Goal: Task Accomplishment & Management: Manage account settings

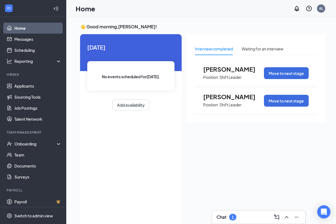
click at [232, 219] on div "1" at bounding box center [232, 217] width 2 height 5
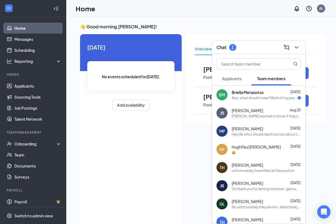
click at [240, 99] on div "Also, what should I wear? Both of my past [PERSON_NAME]'s had different codes" at bounding box center [264, 98] width 66 height 5
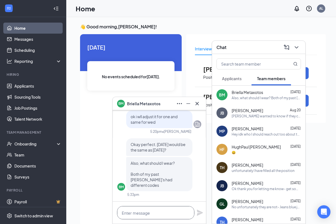
click at [154, 216] on textarea at bounding box center [155, 212] width 77 height 13
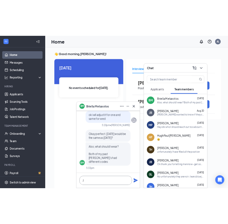
scroll to position [0, 0]
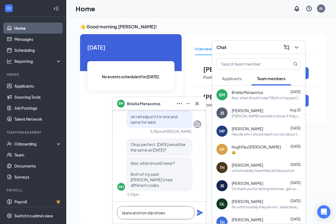
type textarea "Jeans and non slip shoes"
click at [198, 213] on icon "Plane" at bounding box center [199, 213] width 7 height 7
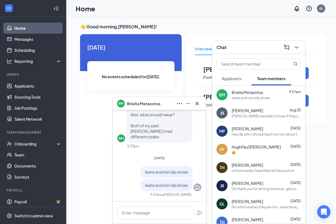
click at [226, 78] on span "Applicants" at bounding box center [232, 78] width 20 height 5
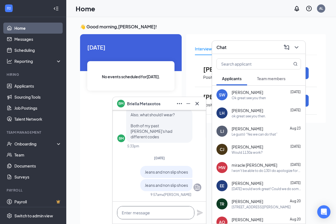
click at [148, 211] on textarea at bounding box center [155, 212] width 77 height 13
click at [234, 94] on span "[PERSON_NAME]" at bounding box center [246, 93] width 31 height 6
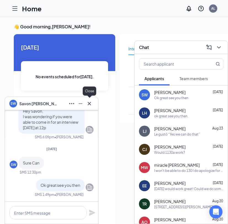
click at [90, 105] on icon "Cross" at bounding box center [89, 103] width 7 height 7
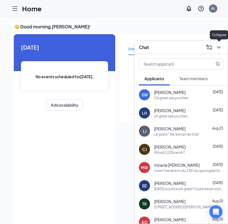
click at [220, 50] on icon "ChevronDown" at bounding box center [219, 47] width 7 height 7
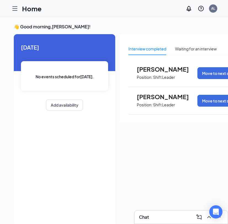
click at [14, 10] on icon "Hamburger" at bounding box center [15, 8] width 7 height 7
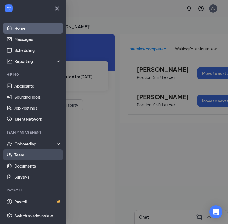
click at [23, 155] on link "Team" at bounding box center [37, 154] width 47 height 11
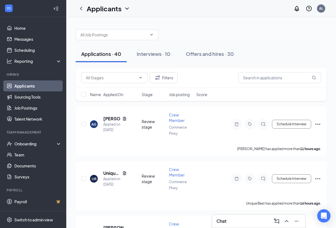
click at [244, 223] on div "Chat" at bounding box center [258, 221] width 84 height 9
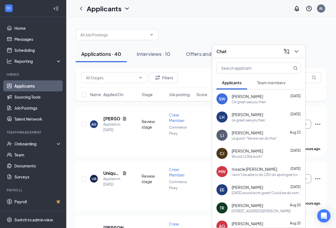
click at [237, 116] on span "[PERSON_NAME]" at bounding box center [246, 115] width 31 height 6
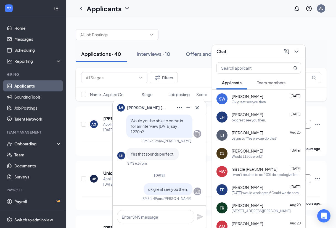
click at [240, 133] on span "Landon Jobe" at bounding box center [246, 133] width 31 height 6
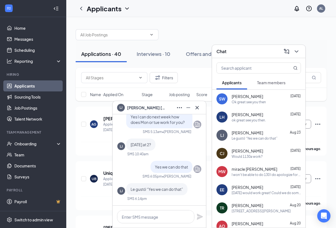
click at [241, 149] on span "[PERSON_NAME]" at bounding box center [246, 151] width 31 height 6
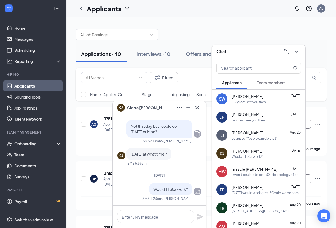
click at [245, 210] on div "101 Commerce Parkway Garner 27529" at bounding box center [260, 211] width 59 height 5
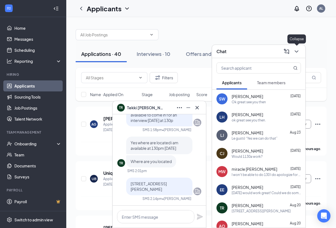
click at [295, 53] on icon "ChevronDown" at bounding box center [296, 51] width 7 height 7
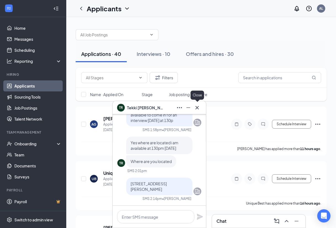
click at [194, 108] on icon "Cross" at bounding box center [197, 108] width 7 height 7
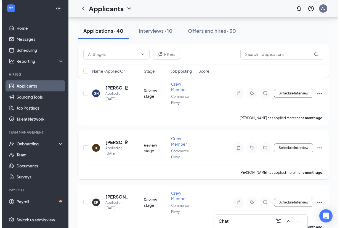
scroll to position [2052, 0]
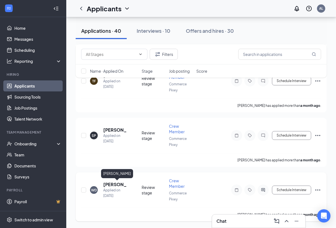
drag, startPoint x: 113, startPoint y: 185, endPoint x: 125, endPoint y: 181, distance: 13.3
click at [113, 185] on h5 "Wanda Da Silva" at bounding box center [114, 185] width 23 height 6
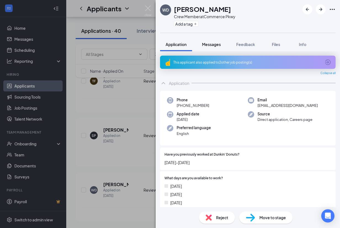
click at [216, 44] on span "Messages" at bounding box center [211, 44] width 19 height 5
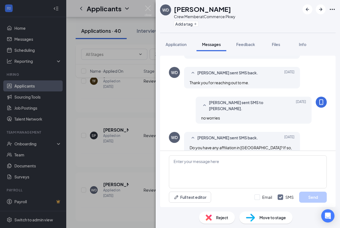
scroll to position [232, 0]
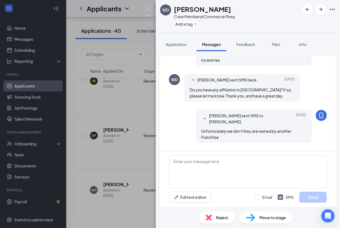
click at [216, 220] on span "Reject" at bounding box center [222, 218] width 12 height 6
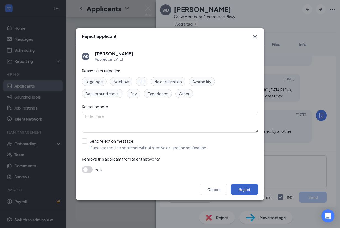
click at [245, 190] on button "Reject" at bounding box center [245, 189] width 28 height 11
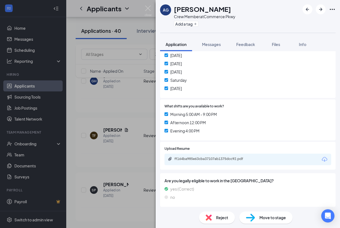
scroll to position [138, 0]
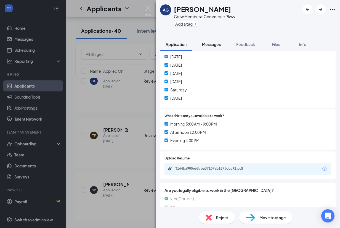
click at [210, 43] on span "Messages" at bounding box center [211, 44] width 19 height 5
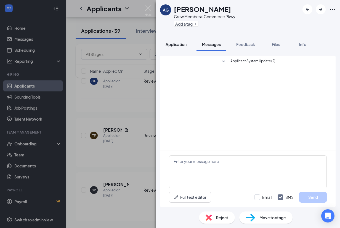
click at [183, 44] on span "Application" at bounding box center [175, 44] width 21 height 5
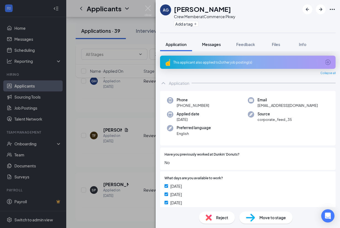
click at [211, 44] on span "Messages" at bounding box center [211, 44] width 19 height 5
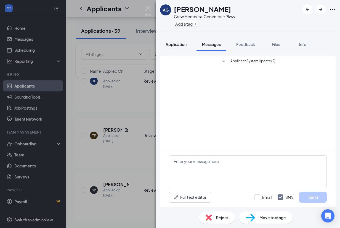
click at [182, 44] on span "Application" at bounding box center [175, 44] width 21 height 5
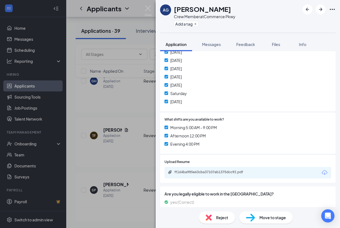
scroll to position [165, 0]
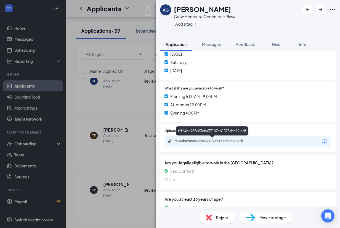
click at [228, 139] on div "ff164ba985e63cba37107ab1375dcc92.pdf" at bounding box center [212, 141] width 77 height 4
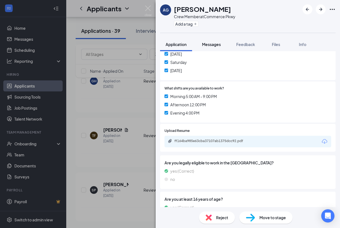
click at [220, 45] on span "Messages" at bounding box center [211, 44] width 19 height 5
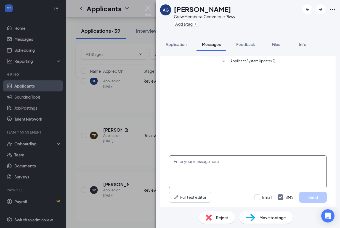
click at [206, 163] on textarea at bounding box center [248, 172] width 158 height 33
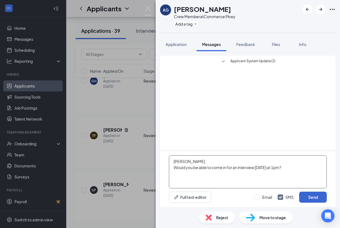
type textarea "[PERSON_NAME] Would you be able to come in for an interview [DATE] at 1pm?"
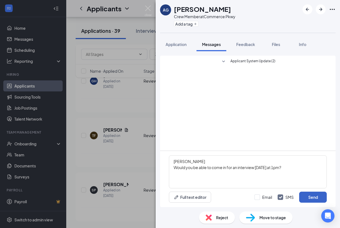
click at [308, 196] on button "Send" at bounding box center [313, 197] width 28 height 11
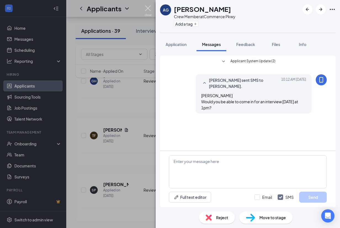
click at [146, 7] on img at bounding box center [147, 11] width 7 height 11
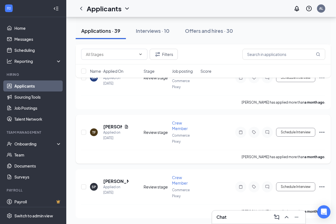
scroll to position [2002, 0]
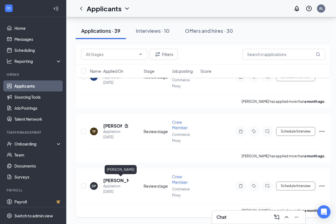
click at [108, 181] on h5 "[PERSON_NAME]" at bounding box center [115, 181] width 25 height 6
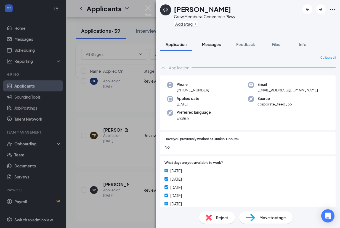
click at [210, 46] on span "Messages" at bounding box center [211, 44] width 19 height 5
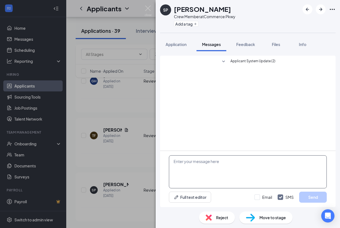
click at [185, 166] on textarea at bounding box center [248, 172] width 158 height 33
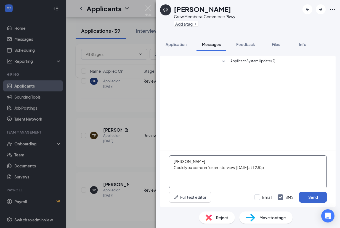
type textarea "Sara Could you come in for an interview Friday at 1230p"
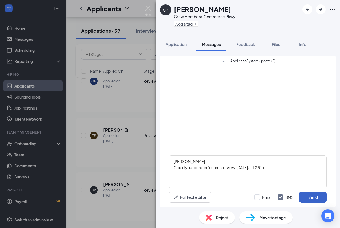
click at [309, 197] on button "Send" at bounding box center [313, 197] width 28 height 11
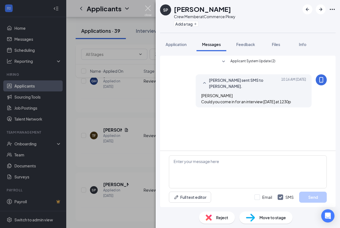
click at [148, 7] on img at bounding box center [147, 11] width 7 height 11
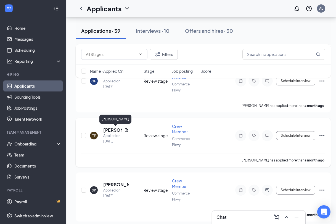
click at [108, 128] on h5 "Tanika Flowers" at bounding box center [112, 130] width 19 height 6
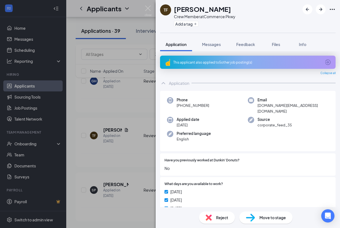
click at [220, 220] on span "Reject" at bounding box center [222, 218] width 12 height 6
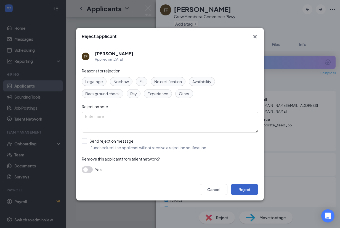
click at [232, 188] on button "Reject" at bounding box center [245, 189] width 28 height 11
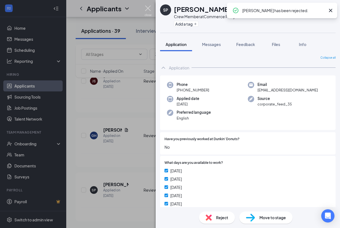
scroll to position [1943, 0]
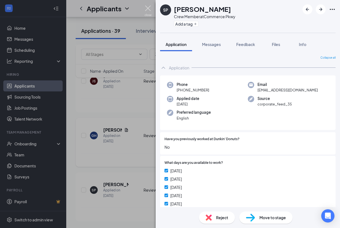
drag, startPoint x: 148, startPoint y: 8, endPoint x: 112, endPoint y: 153, distance: 149.3
click at [148, 8] on img at bounding box center [147, 11] width 7 height 11
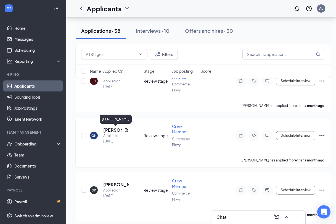
click at [109, 130] on h5 "Gavin Holland" at bounding box center [112, 130] width 19 height 6
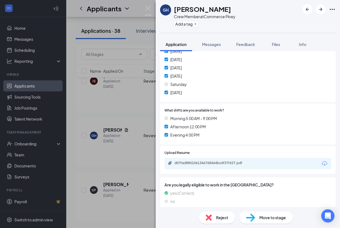
scroll to position [138, 0]
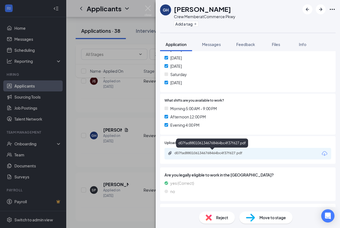
click at [197, 154] on div "d07fad8801061346768464bc4f37f627.pdf" at bounding box center [212, 153] width 77 height 4
click at [213, 215] on div "Reject" at bounding box center [217, 218] width 36 height 12
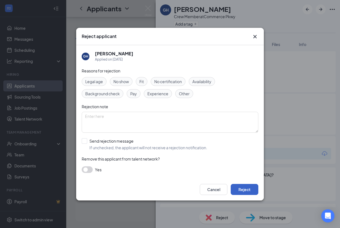
click at [238, 188] on button "Reject" at bounding box center [245, 189] width 28 height 11
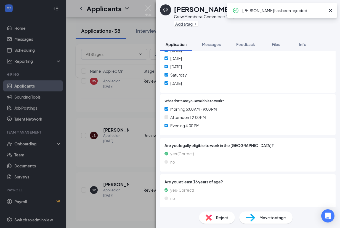
scroll to position [1889, 0]
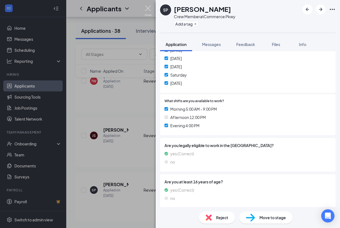
click at [147, 9] on img at bounding box center [147, 11] width 7 height 11
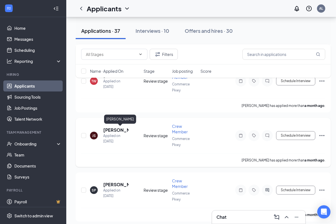
click at [114, 132] on h5 "[PERSON_NAME]" at bounding box center [115, 130] width 25 height 6
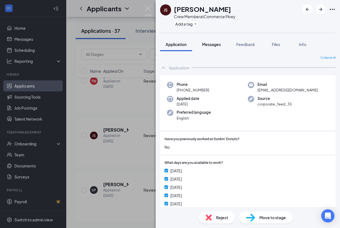
click at [208, 45] on span "Messages" at bounding box center [211, 44] width 19 height 5
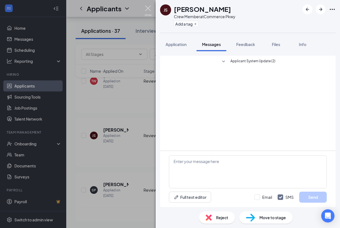
click at [148, 7] on img at bounding box center [147, 11] width 7 height 11
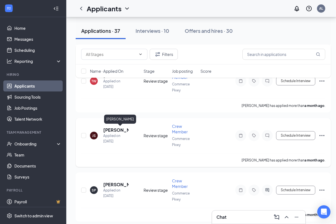
click at [113, 130] on h5 "[PERSON_NAME]" at bounding box center [115, 130] width 25 height 6
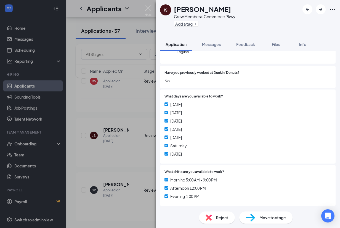
scroll to position [2, 0]
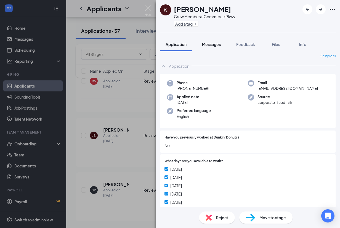
click at [212, 44] on span "Messages" at bounding box center [211, 44] width 19 height 5
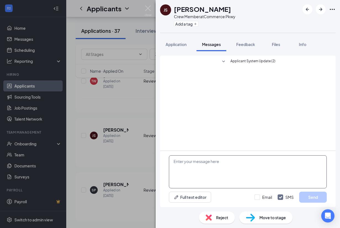
click at [181, 161] on textarea at bounding box center [248, 172] width 158 height 33
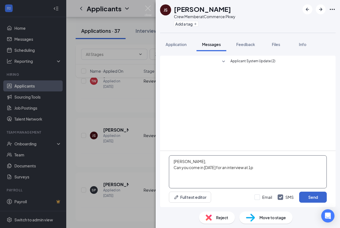
type textarea "Jahmir, Can you come in on Friday for an interview at 1p"
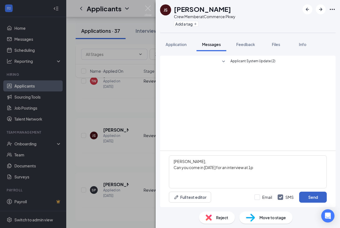
click at [304, 197] on button "Send" at bounding box center [313, 197] width 28 height 11
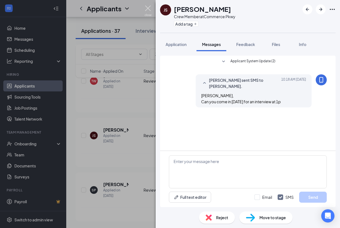
click at [151, 9] on img at bounding box center [147, 11] width 7 height 11
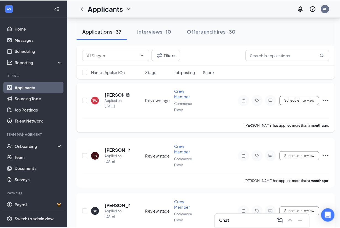
scroll to position [1861, 0]
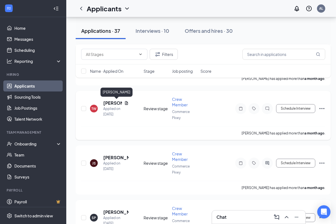
click at [108, 104] on h5 "Troy Williams" at bounding box center [112, 103] width 19 height 6
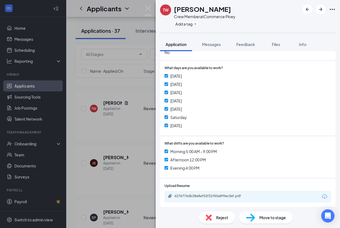
scroll to position [138, 0]
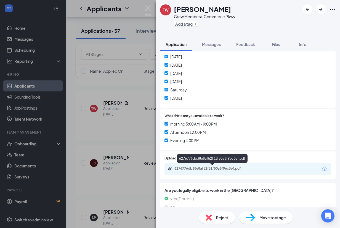
click at [214, 167] on div "6276776db38e8af52f31f50a8f9ec3ef.pdf" at bounding box center [212, 169] width 77 height 4
click at [210, 217] on img at bounding box center [208, 218] width 6 height 6
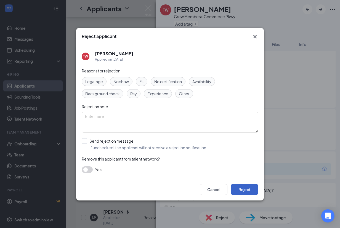
click at [242, 189] on button "Reject" at bounding box center [245, 189] width 28 height 11
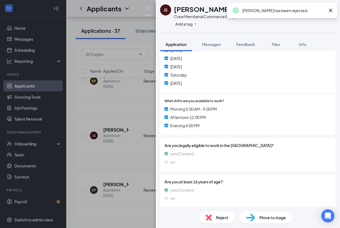
scroll to position [1834, 0]
click at [150, 5] on div "JS Jahmir Smith Crew Member at Commerce Pkwy Add a tag Application Messages Fee…" at bounding box center [170, 114] width 340 height 228
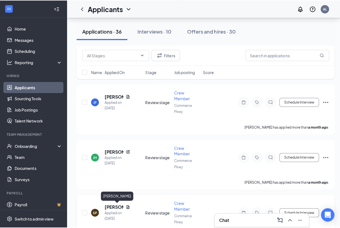
scroll to position [1700, 0]
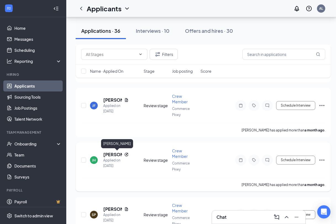
click at [108, 155] on h5 "Julyan Harris" at bounding box center [112, 155] width 19 height 6
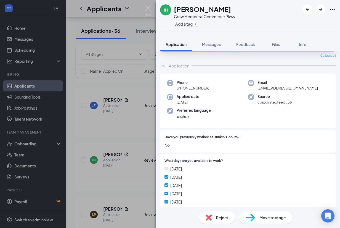
scroll to position [17, 0]
click at [147, 7] on img at bounding box center [147, 11] width 7 height 11
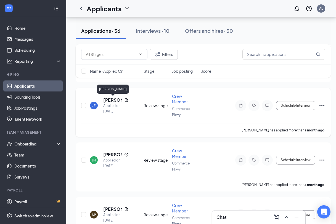
click at [113, 101] on h5 "Jeremiah Fleming" at bounding box center [112, 100] width 19 height 6
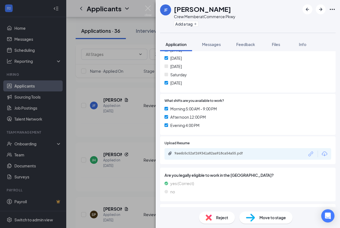
scroll to position [138, 0]
click at [216, 153] on div "9ae6b5c52af269341a82aa918ca54a55.pdf" at bounding box center [212, 153] width 77 height 4
click at [217, 218] on span "Reject" at bounding box center [222, 218] width 12 height 6
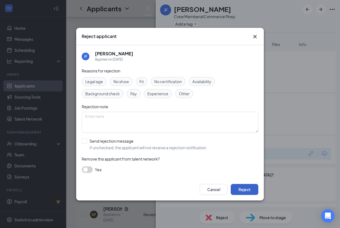
click at [243, 191] on button "Reject" at bounding box center [245, 189] width 28 height 11
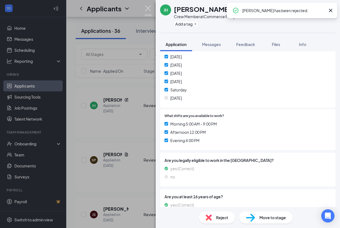
click at [148, 8] on img at bounding box center [147, 11] width 7 height 11
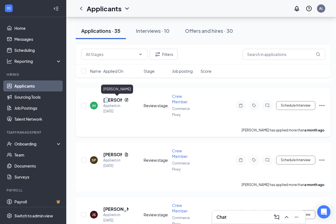
drag, startPoint x: 106, startPoint y: 99, endPoint x: 129, endPoint y: 106, distance: 24.0
click at [106, 99] on h5 "Julyan Harris" at bounding box center [112, 100] width 19 height 6
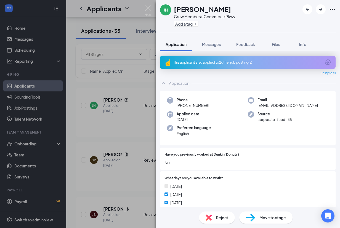
click at [218, 215] on span "Reject" at bounding box center [222, 218] width 12 height 6
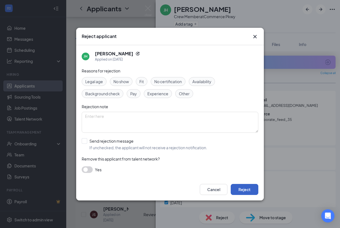
click at [250, 191] on button "Reject" at bounding box center [245, 189] width 28 height 11
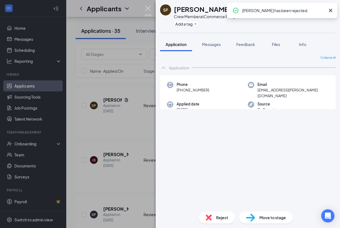
click at [148, 9] on img at bounding box center [147, 11] width 7 height 11
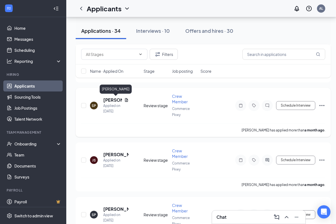
click at [111, 101] on h5 "Seriah Pulliam" at bounding box center [112, 100] width 19 height 6
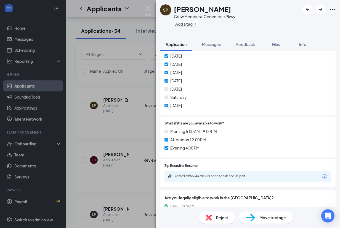
scroll to position [138, 0]
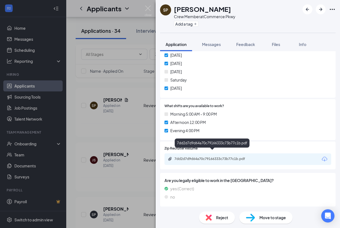
click at [191, 157] on div "7dd2d7d9d64a70c79166333c73b77c1b.pdf" at bounding box center [212, 159] width 77 height 4
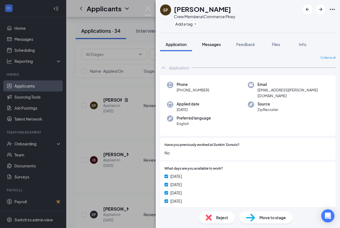
scroll to position [138, 0]
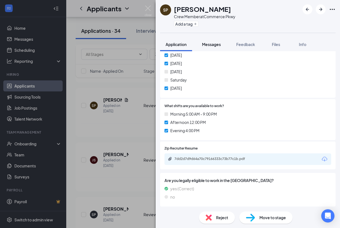
click at [210, 44] on span "Messages" at bounding box center [211, 44] width 19 height 5
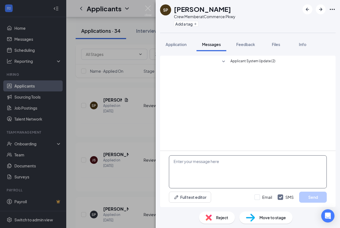
click at [185, 166] on textarea at bounding box center [248, 172] width 158 height 33
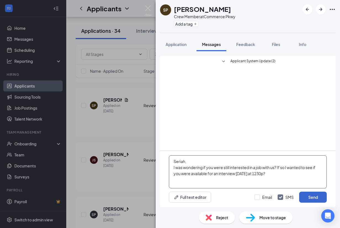
type textarea "Seriah, I was wondering if you were still interested in a job with us? If so I …"
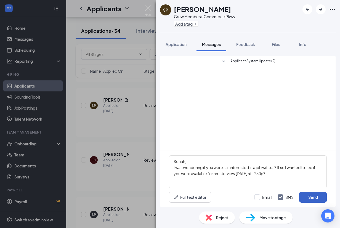
click at [310, 199] on button "Send" at bounding box center [313, 197] width 28 height 11
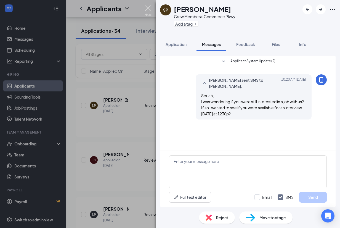
click at [149, 9] on img at bounding box center [147, 11] width 7 height 11
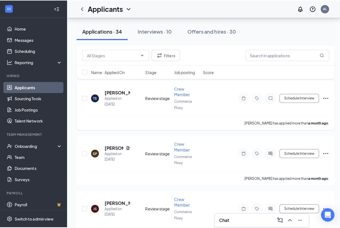
scroll to position [1618, 0]
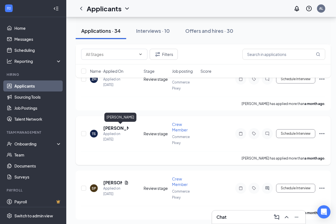
click at [111, 129] on h5 "Tyler Sloan" at bounding box center [115, 128] width 25 height 6
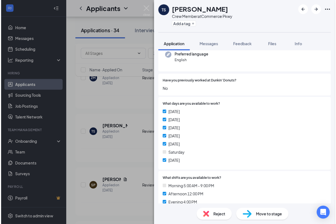
scroll to position [83, 0]
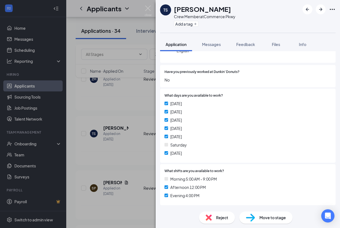
click at [214, 218] on div "Reject" at bounding box center [217, 218] width 36 height 12
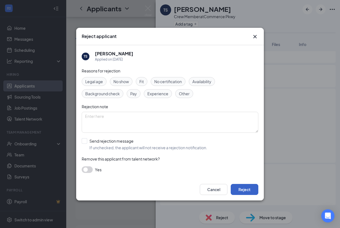
click at [250, 190] on button "Reject" at bounding box center [245, 189] width 28 height 11
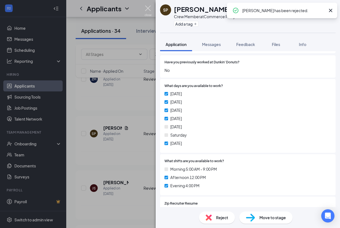
click at [150, 10] on img at bounding box center [147, 11] width 7 height 11
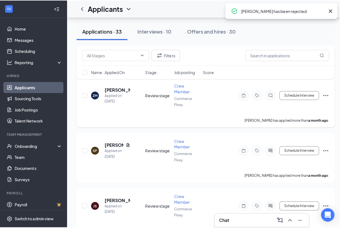
scroll to position [1590, 0]
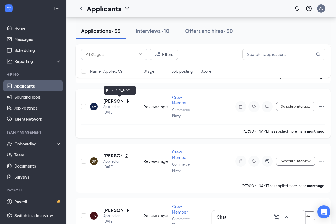
click at [115, 102] on h5 "[PERSON_NAME]" at bounding box center [115, 101] width 25 height 6
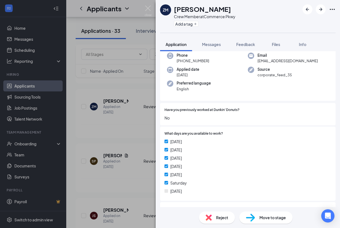
scroll to position [2, 0]
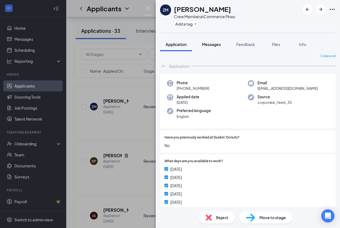
click at [208, 45] on span "Messages" at bounding box center [211, 44] width 19 height 5
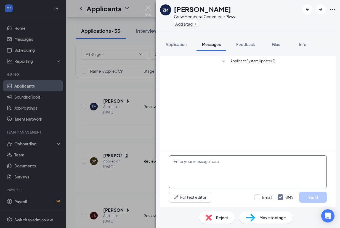
click at [190, 164] on textarea at bounding box center [248, 172] width 158 height 33
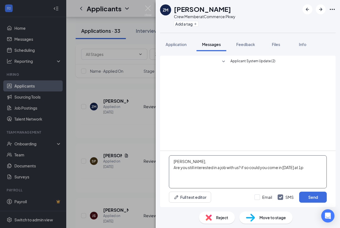
drag, startPoint x: 288, startPoint y: 169, endPoint x: 291, endPoint y: 171, distance: 3.3
click at [291, 171] on textarea "Zariah, Are you still interested in a job with us? if so could you come in thur…" at bounding box center [248, 172] width 158 height 33
click at [312, 168] on textarea "Zariah, Are you still interested in a job with us? if so could you come in Thur…" at bounding box center [248, 172] width 158 height 33
type textarea "[PERSON_NAME], Are you still interested in a job with us? if so could you come …"
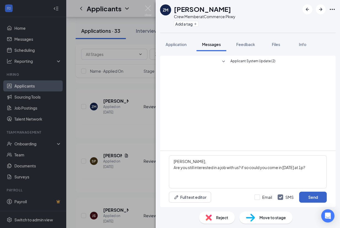
click at [309, 198] on button "Send" at bounding box center [313, 197] width 28 height 11
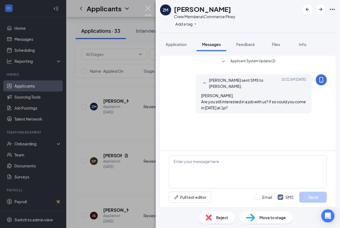
click at [150, 6] on img at bounding box center [147, 11] width 7 height 11
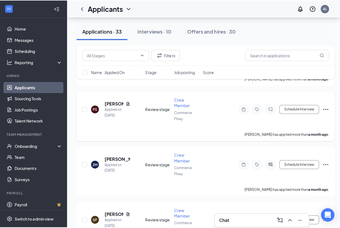
scroll to position [1507, 0]
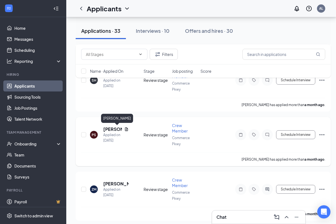
click at [110, 129] on h5 "Payal Sakuja" at bounding box center [112, 129] width 19 height 6
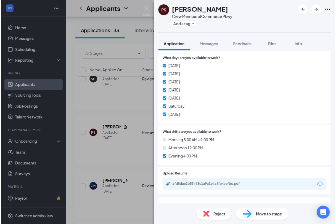
scroll to position [110, 0]
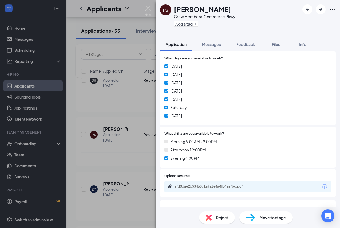
click at [213, 220] on div "Reject" at bounding box center [217, 218] width 36 height 12
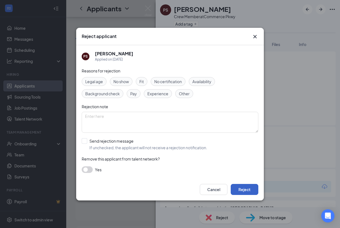
click at [245, 189] on button "Reject" at bounding box center [245, 189] width 28 height 11
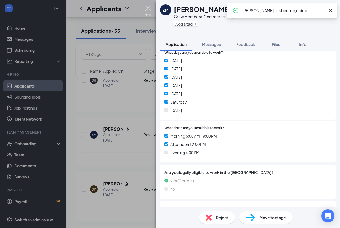
click at [147, 10] on img at bounding box center [147, 11] width 7 height 11
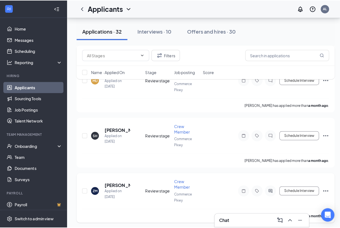
scroll to position [1452, 0]
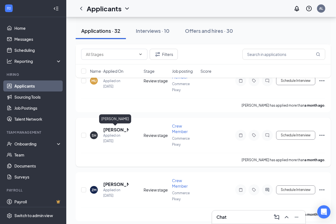
click at [113, 129] on h5 "[PERSON_NAME]" at bounding box center [115, 130] width 25 height 6
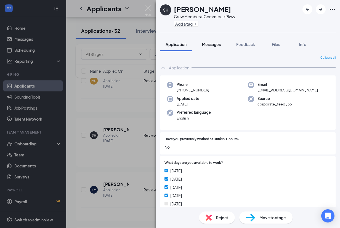
click at [211, 43] on span "Messages" at bounding box center [211, 44] width 19 height 5
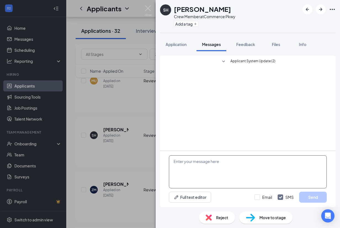
click at [194, 159] on textarea at bounding box center [248, 172] width 158 height 33
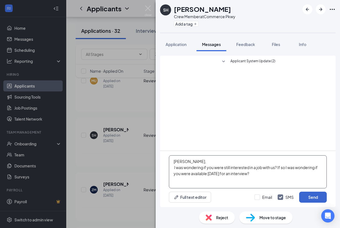
type textarea "[PERSON_NAME], I was wondering if you were still interested in a job with us? I…"
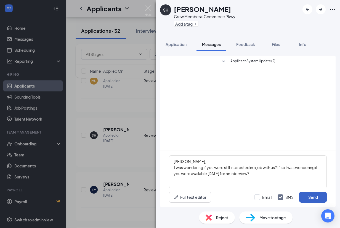
click at [311, 192] on button "Send" at bounding box center [313, 197] width 28 height 11
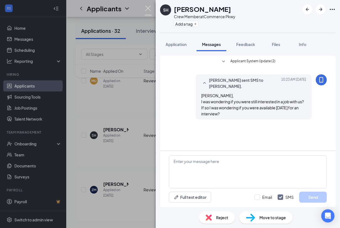
click at [145, 6] on img at bounding box center [147, 11] width 7 height 11
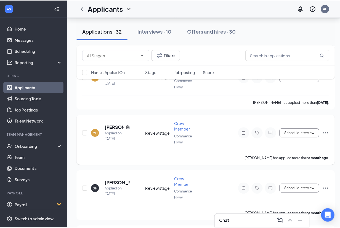
scroll to position [1397, 0]
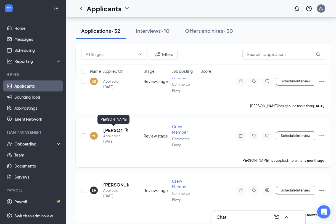
click at [113, 131] on h5 "Malachi Ukpebor" at bounding box center [112, 130] width 19 height 6
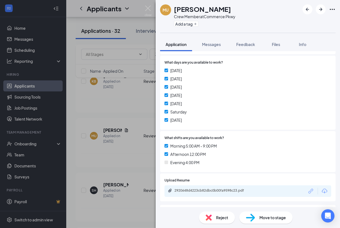
scroll to position [110, 0]
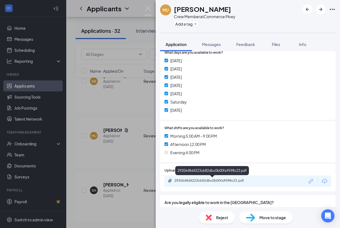
click at [215, 181] on div "2920648d4223cb82dbc0b00fa9598c23.pdf" at bounding box center [212, 181] width 77 height 4
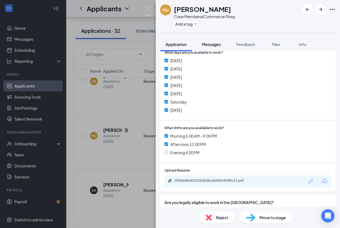
click at [210, 45] on span "Messages" at bounding box center [211, 44] width 19 height 5
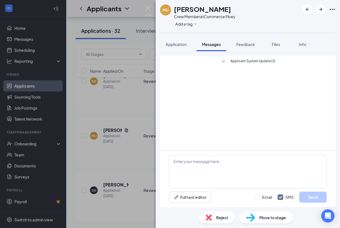
click at [224, 61] on icon "SmallChevronDown" at bounding box center [223, 61] width 7 height 7
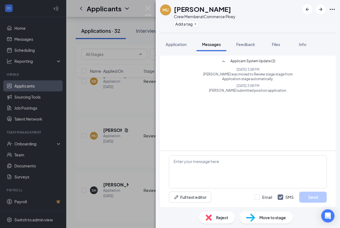
click at [226, 219] on span "Reject" at bounding box center [222, 218] width 12 height 6
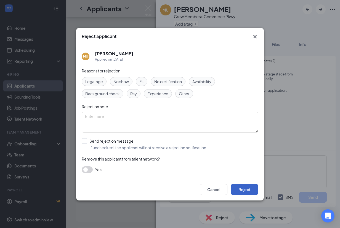
click at [250, 190] on button "Reject" at bounding box center [245, 189] width 28 height 11
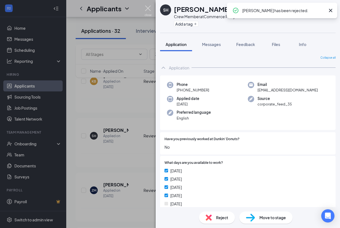
click at [145, 10] on img at bounding box center [147, 11] width 7 height 11
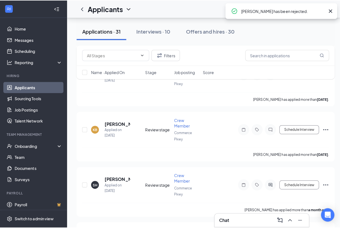
scroll to position [1342, 0]
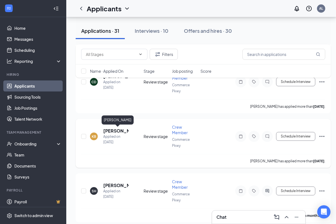
click at [112, 129] on h5 "Kassydi Burnley" at bounding box center [115, 131] width 25 height 6
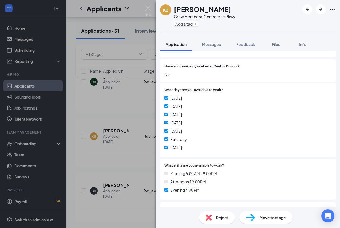
scroll to position [83, 0]
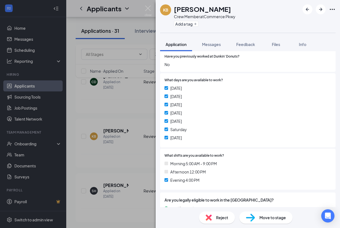
click at [213, 215] on div "Reject" at bounding box center [217, 218] width 36 height 12
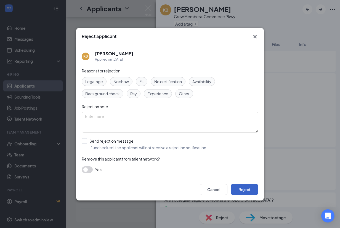
click at [241, 189] on button "Reject" at bounding box center [245, 189] width 28 height 11
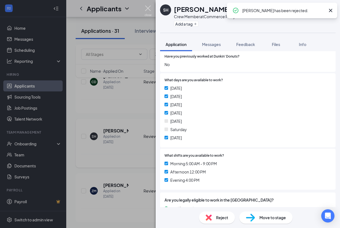
click at [147, 7] on img at bounding box center [147, 11] width 7 height 11
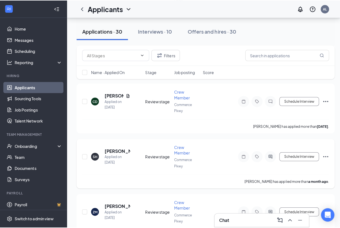
scroll to position [1314, 0]
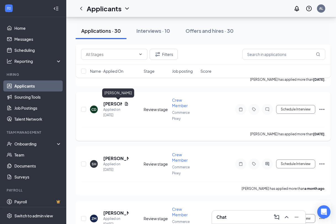
click at [109, 104] on h5 "[PERSON_NAME]" at bounding box center [112, 104] width 19 height 6
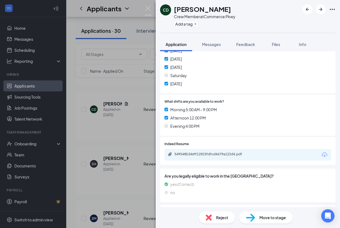
scroll to position [138, 0]
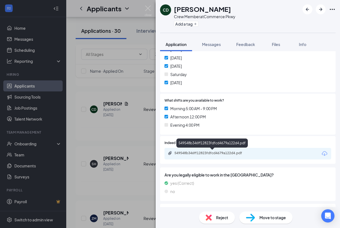
click at [200, 151] on div "549548b346ff12823fdfcd4679a122d4.pdf" at bounding box center [212, 153] width 77 height 4
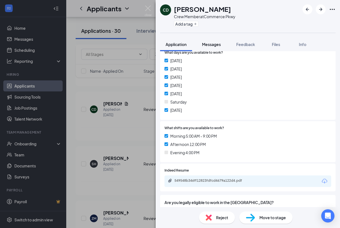
click at [213, 48] on button "Messages" at bounding box center [211, 45] width 30 height 14
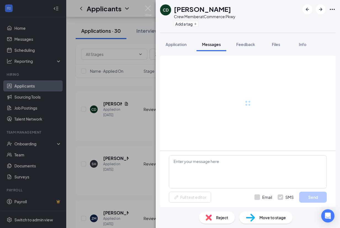
click at [211, 43] on span "Messages" at bounding box center [211, 44] width 19 height 5
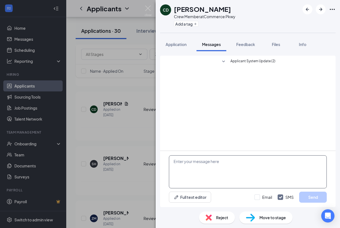
click at [189, 166] on textarea at bounding box center [248, 172] width 158 height 33
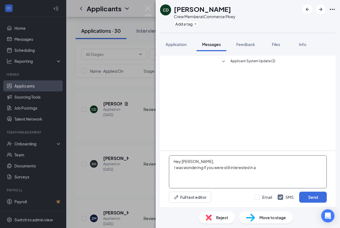
click at [263, 168] on textarea "Hey Chris, I was wondering if you were still interested in a" at bounding box center [248, 172] width 158 height 33
type textarea "Hey [PERSON_NAME], I was wondering if you were still interested in a position w…"
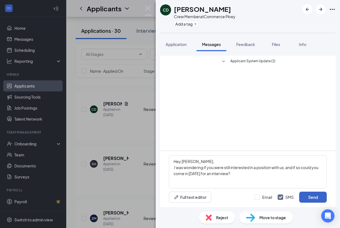
click at [314, 198] on button "Send" at bounding box center [313, 197] width 28 height 11
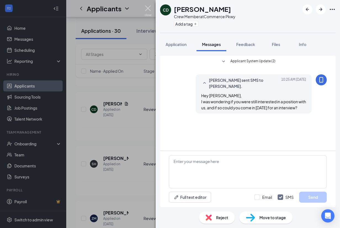
click at [146, 10] on img at bounding box center [147, 11] width 7 height 11
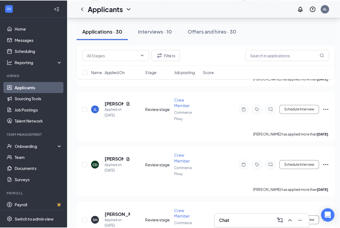
scroll to position [1259, 0]
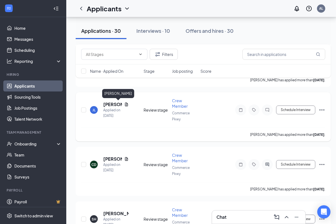
click at [110, 105] on h5 "Jada Lewis" at bounding box center [112, 104] width 19 height 6
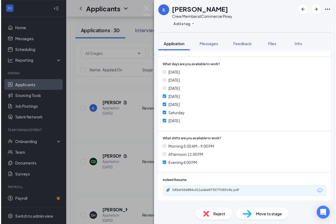
scroll to position [110, 0]
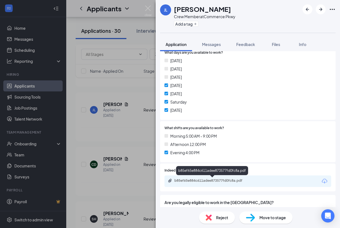
click at [185, 181] on div "b85ef65e884c611adee873577fd0fc8a.pdf" at bounding box center [212, 181] width 77 height 4
click at [211, 215] on div "Reject" at bounding box center [217, 218] width 36 height 12
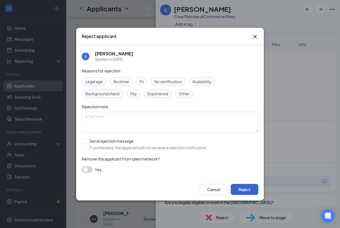
click at [243, 189] on button "Reject" at bounding box center [245, 189] width 28 height 11
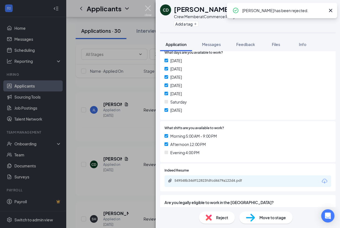
click at [148, 9] on img at bounding box center [147, 11] width 7 height 11
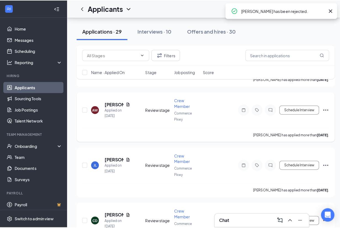
scroll to position [1204, 0]
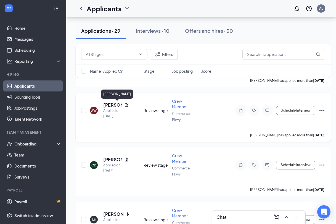
click at [109, 106] on h5 "[PERSON_NAME]" at bounding box center [112, 105] width 19 height 6
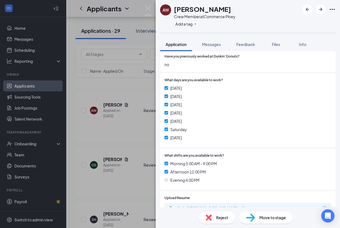
scroll to position [110, 0]
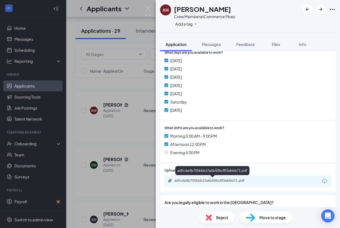
click at [216, 180] on div "adfcda4b705bbb1fa6b50bc8f5ebbb71.pdf" at bounding box center [212, 181] width 77 height 4
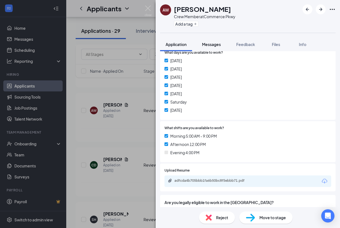
click at [210, 45] on span "Messages" at bounding box center [211, 44] width 19 height 5
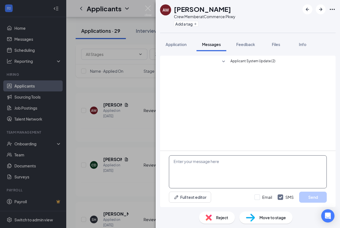
click at [186, 163] on textarea at bounding box center [248, 172] width 158 height 33
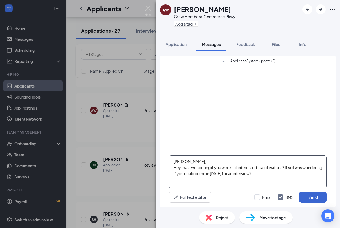
type textarea "Amoni, Hey I was wondering if you were still interested in a job with us? If so…"
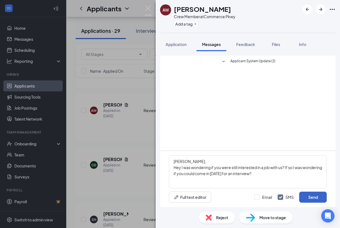
click at [315, 199] on button "Send" at bounding box center [313, 197] width 28 height 11
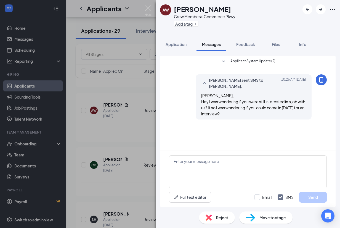
click at [148, 6] on img at bounding box center [147, 11] width 7 height 11
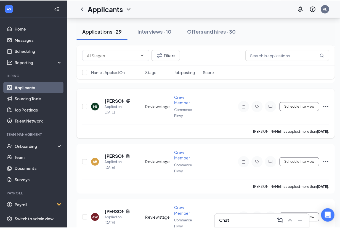
scroll to position [1094, 0]
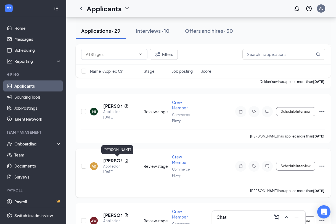
click at [108, 160] on h5 "Aniya Butler" at bounding box center [112, 161] width 19 height 6
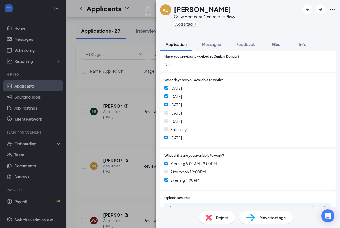
scroll to position [110, 0]
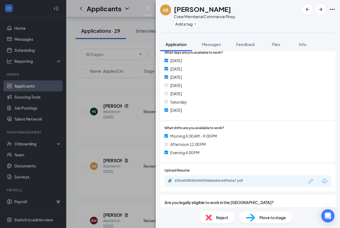
click at [196, 178] on div "103ce05803b0469286e0a60c4df0e2a7.pdf" at bounding box center [247, 182] width 167 height 12
click at [196, 179] on div "103ce05803b0469286e0a60c4df0e2a7.pdf" at bounding box center [212, 181] width 77 height 4
click at [214, 220] on div "Reject" at bounding box center [217, 218] width 36 height 12
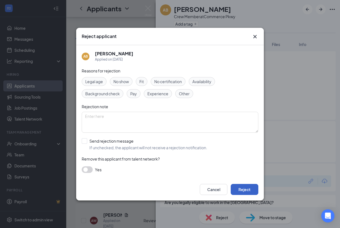
click at [242, 192] on button "Reject" at bounding box center [245, 189] width 28 height 11
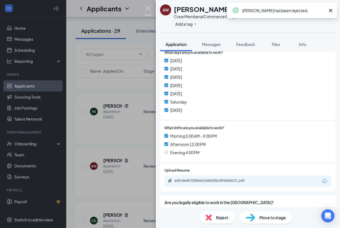
click at [150, 10] on img at bounding box center [147, 11] width 7 height 11
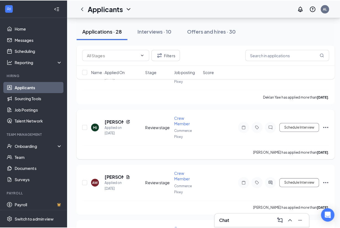
scroll to position [1039, 0]
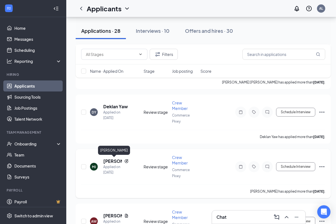
click at [110, 161] on h5 "[PERSON_NAME]" at bounding box center [112, 161] width 19 height 6
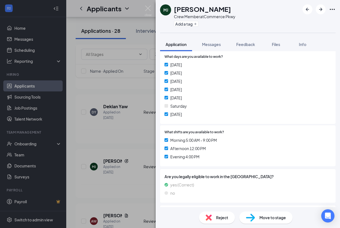
scroll to position [72, 0]
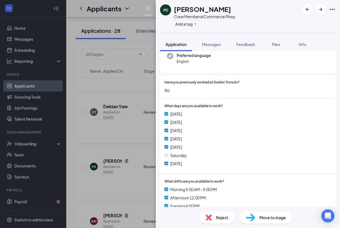
click at [150, 7] on img at bounding box center [147, 11] width 7 height 11
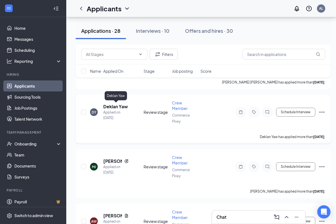
click at [116, 107] on h5 "Deklan Yaw" at bounding box center [115, 107] width 25 height 6
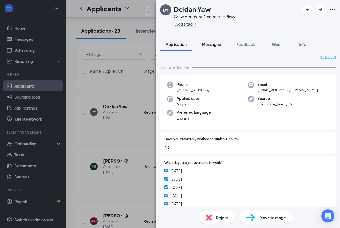
click at [207, 44] on span "Messages" at bounding box center [211, 44] width 19 height 5
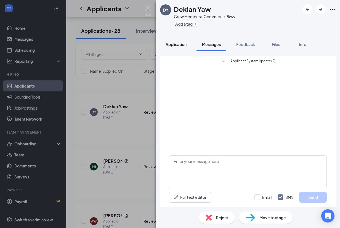
click at [177, 45] on span "Application" at bounding box center [175, 44] width 21 height 5
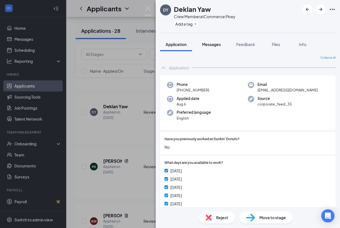
click at [210, 45] on span "Messages" at bounding box center [211, 44] width 19 height 5
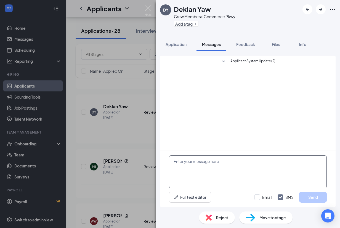
click at [182, 158] on textarea at bounding box center [248, 172] width 158 height 33
click at [201, 165] on textarea "Hey Deklam," at bounding box center [248, 172] width 158 height 33
click at [201, 162] on textarea "Hey Deklam," at bounding box center [248, 172] width 158 height 33
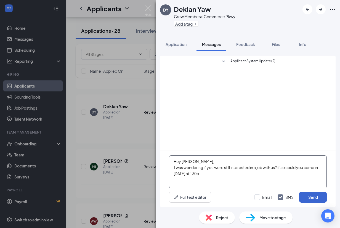
type textarea "Hey [PERSON_NAME], I was wondering if you were still interested in a job with u…"
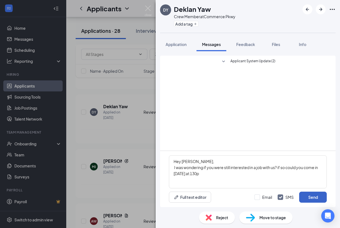
click at [320, 199] on button "Send" at bounding box center [313, 197] width 28 height 11
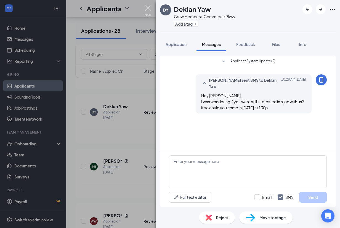
click at [148, 9] on img at bounding box center [147, 11] width 7 height 11
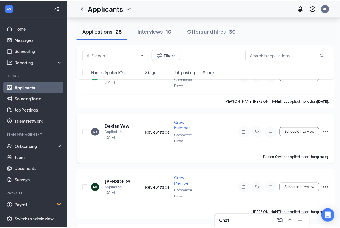
scroll to position [983, 0]
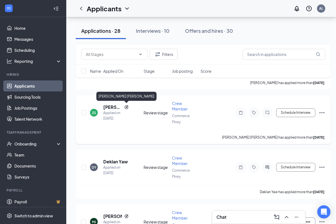
click at [113, 108] on h5 "[PERSON_NAME] [PERSON_NAME]" at bounding box center [112, 107] width 19 height 6
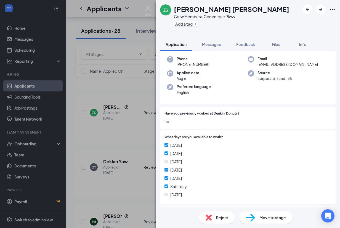
scroll to position [83, 0]
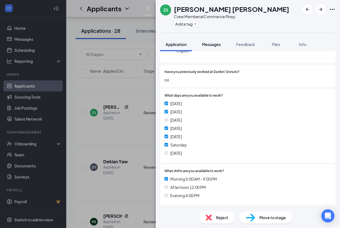
click at [206, 43] on span "Messages" at bounding box center [211, 44] width 19 height 5
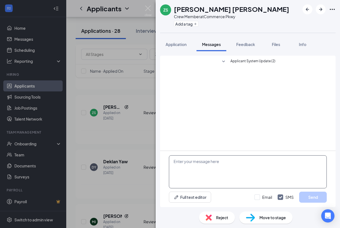
click at [191, 166] on textarea at bounding box center [248, 172] width 158 height 33
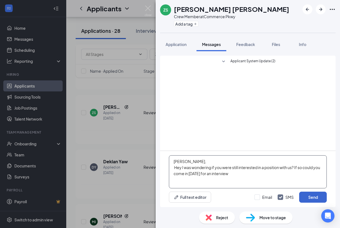
type textarea "[PERSON_NAME], Hey I was wondering if you were still interested in a position w…"
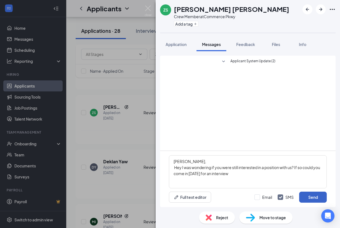
click at [314, 200] on button "Send" at bounding box center [313, 197] width 28 height 11
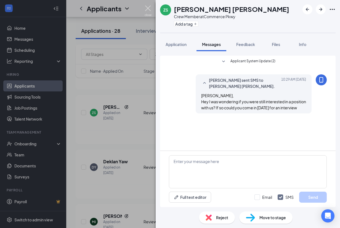
click at [149, 9] on img at bounding box center [147, 11] width 7 height 11
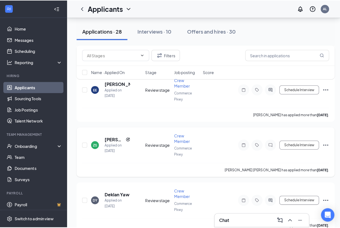
scroll to position [928, 0]
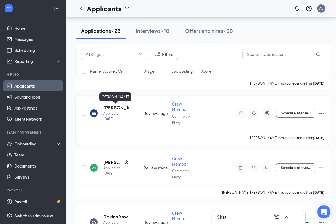
click at [111, 108] on h5 "[PERSON_NAME]" at bounding box center [115, 108] width 25 height 6
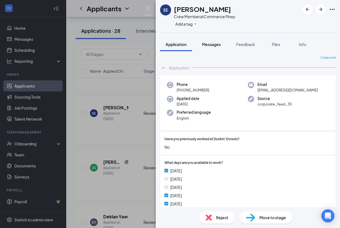
click at [210, 44] on span "Messages" at bounding box center [211, 44] width 19 height 5
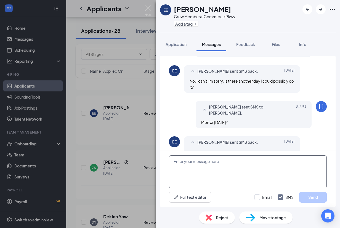
scroll to position [140, 0]
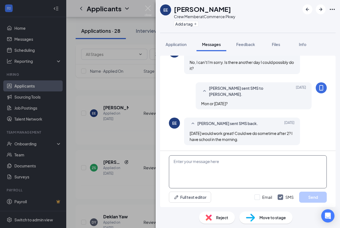
click at [191, 165] on textarea at bounding box center [248, 172] width 158 height 33
type textarea "Are you only available for after school ?"
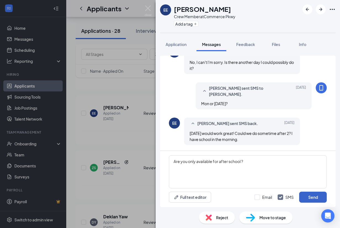
click at [308, 195] on button "Send" at bounding box center [313, 197] width 28 height 11
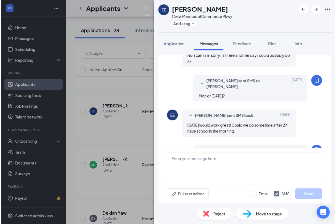
scroll to position [176, 0]
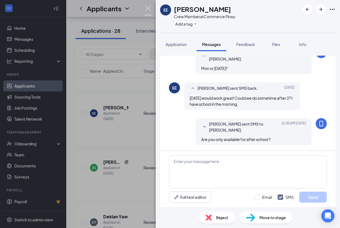
drag, startPoint x: 146, startPoint y: 10, endPoint x: 151, endPoint y: 58, distance: 48.7
click at [146, 10] on img at bounding box center [147, 11] width 7 height 11
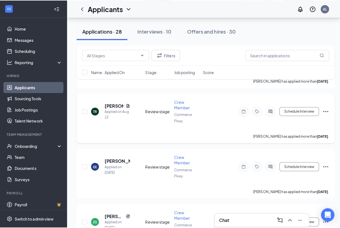
scroll to position [873, 0]
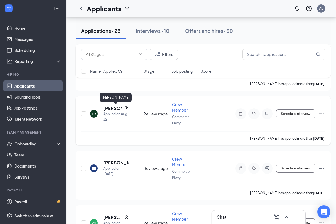
click at [110, 109] on h5 "Tekki Rodgers" at bounding box center [112, 108] width 19 height 6
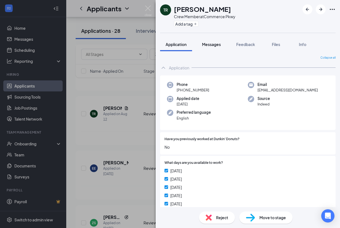
click at [210, 46] on span "Messages" at bounding box center [211, 44] width 19 height 5
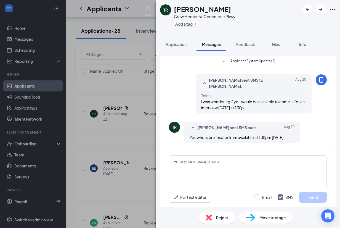
scroll to position [52, 0]
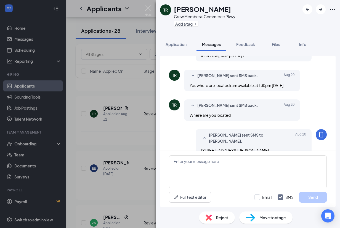
click at [227, 218] on span "Reject" at bounding box center [222, 218] width 12 height 6
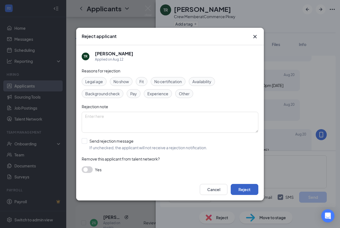
click at [244, 191] on button "Reject" at bounding box center [245, 189] width 28 height 11
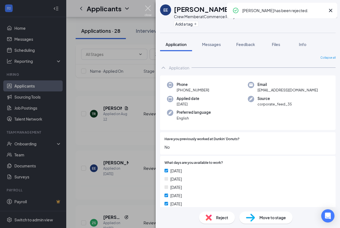
click at [151, 7] on img at bounding box center [147, 11] width 7 height 11
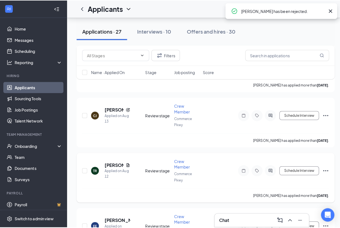
scroll to position [818, 0]
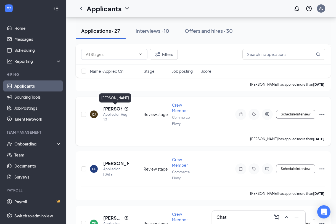
click at [107, 109] on h5 "Cierra Johnson" at bounding box center [112, 109] width 19 height 6
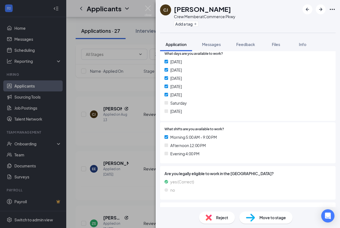
scroll to position [72, 0]
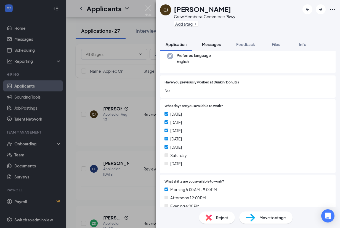
click at [213, 46] on span "Messages" at bounding box center [211, 44] width 19 height 5
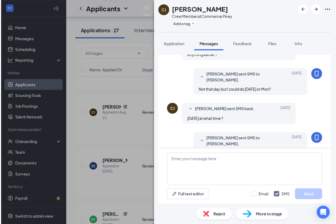
scroll to position [82, 0]
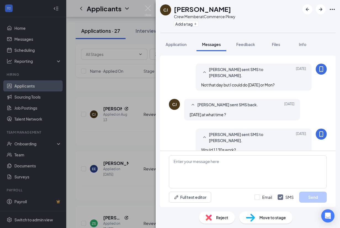
click at [222, 217] on span "Reject" at bounding box center [222, 218] width 12 height 6
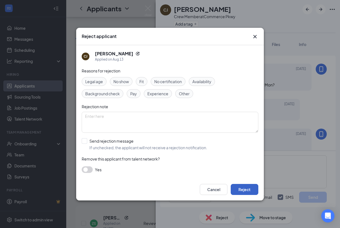
click at [240, 188] on button "Reject" at bounding box center [245, 189] width 28 height 11
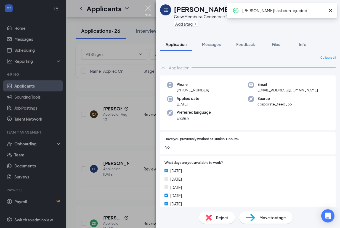
click at [148, 8] on img at bounding box center [147, 11] width 7 height 11
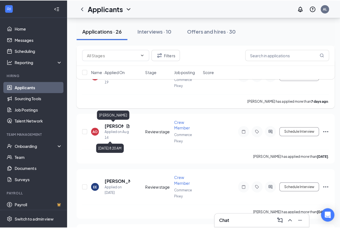
scroll to position [735, 0]
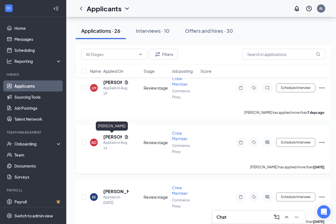
click at [110, 140] on h5 "[PERSON_NAME]" at bounding box center [112, 137] width 19 height 6
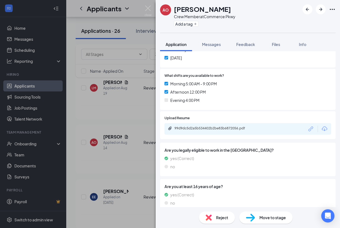
scroll to position [185, 0]
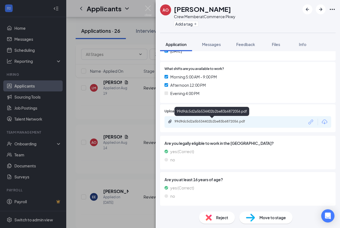
click at [195, 120] on div "99d9dc5d2a5b534402b2be83b6872056.pdf" at bounding box center [212, 121] width 77 height 4
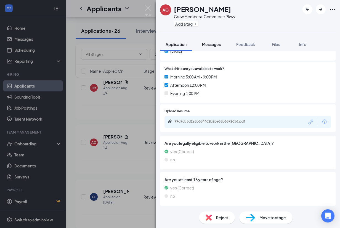
click at [217, 43] on span "Messages" at bounding box center [211, 44] width 19 height 5
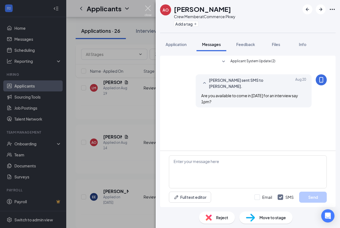
click at [149, 9] on img at bounding box center [147, 11] width 7 height 11
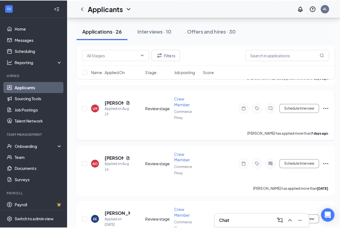
scroll to position [680, 0]
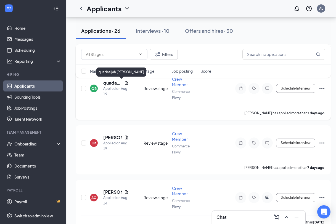
click at [110, 84] on h5 "quadasijah Barnes" at bounding box center [112, 83] width 19 height 6
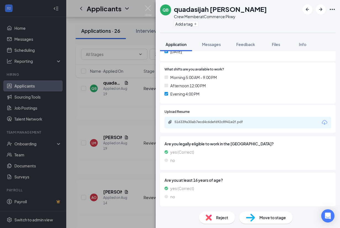
scroll to position [185, 0]
click at [209, 43] on span "Messages" at bounding box center [211, 44] width 19 height 5
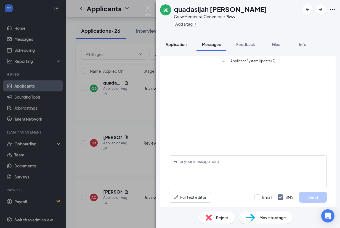
click at [178, 46] on span "Application" at bounding box center [175, 44] width 21 height 5
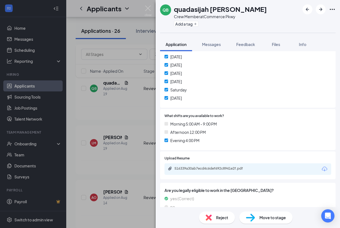
scroll to position [165, 0]
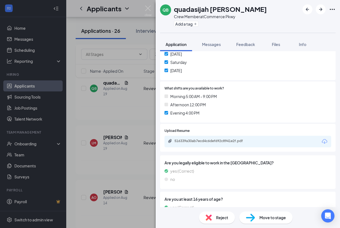
click at [213, 218] on div "Reject" at bounding box center [217, 218] width 36 height 12
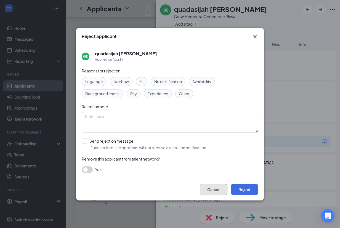
click at [223, 188] on button "Cancel" at bounding box center [214, 189] width 28 height 11
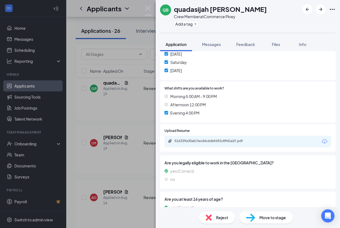
click at [218, 218] on span "Reject" at bounding box center [222, 218] width 12 height 6
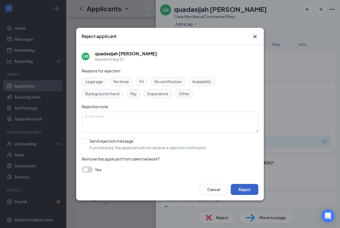
click at [249, 190] on button "Reject" at bounding box center [245, 189] width 28 height 11
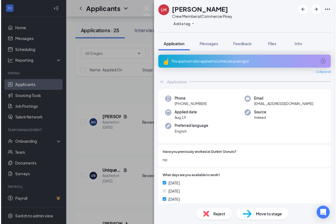
scroll to position [680, 0]
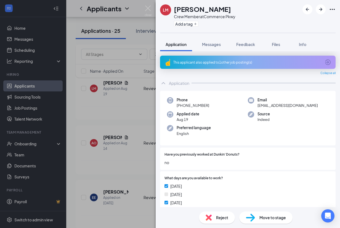
drag, startPoint x: 152, startPoint y: 6, endPoint x: 148, endPoint y: 11, distance: 6.0
click at [152, 6] on div "[PERSON_NAME] Crew Member at Commerce Pkwy Add a tag Application Messages Feedb…" at bounding box center [170, 114] width 340 height 228
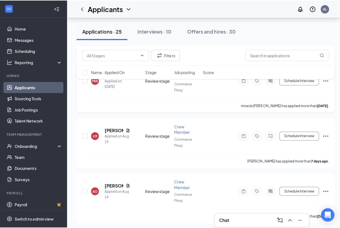
scroll to position [625, 0]
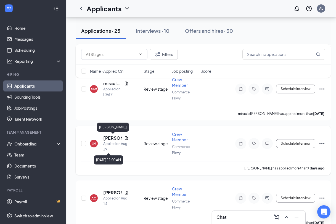
click at [112, 138] on h5 "[PERSON_NAME]" at bounding box center [112, 138] width 19 height 6
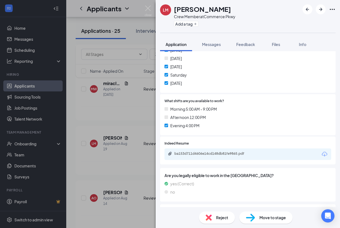
scroll to position [165, 0]
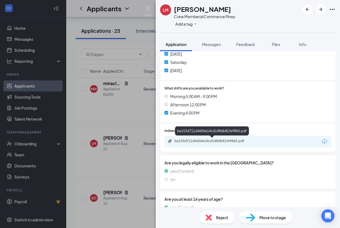
click at [218, 141] on div "ba153d711d4606e14cd148db81fe9865.pdf" at bounding box center [212, 141] width 77 height 4
click at [215, 217] on div "Reject" at bounding box center [217, 218] width 36 height 12
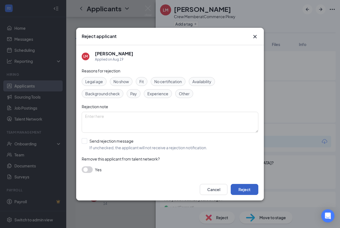
click at [240, 189] on button "Reject" at bounding box center [245, 189] width 28 height 11
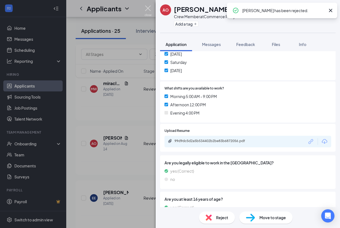
click at [149, 9] on img at bounding box center [147, 11] width 7 height 11
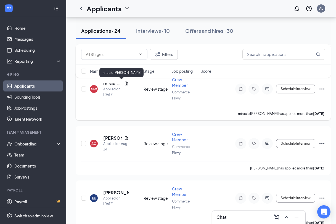
click at [111, 84] on h5 "miracle [PERSON_NAME]" at bounding box center [112, 84] width 19 height 6
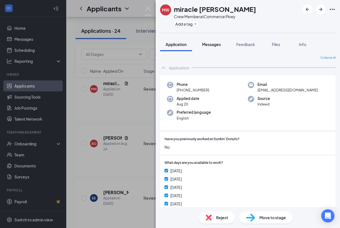
click at [207, 43] on span "Messages" at bounding box center [211, 44] width 19 height 5
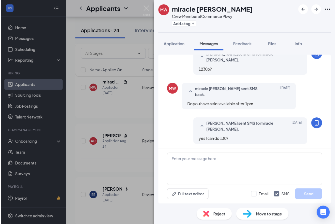
scroll to position [112, 0]
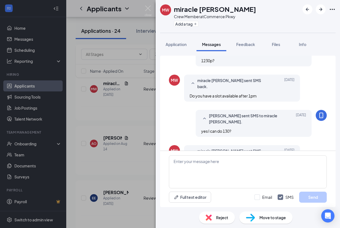
click at [220, 224] on div "Reject Move to stage" at bounding box center [248, 217] width 184 height 21
click at [222, 218] on span "Reject" at bounding box center [222, 218] width 12 height 6
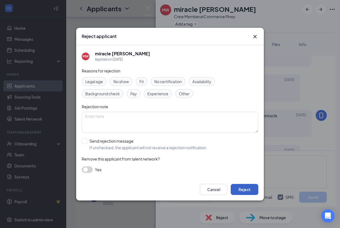
click at [244, 190] on button "Reject" at bounding box center [245, 189] width 28 height 11
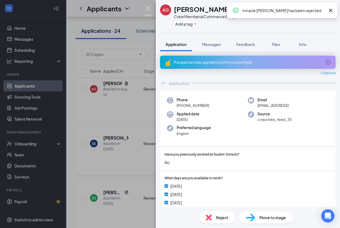
drag, startPoint x: 146, startPoint y: 9, endPoint x: 92, endPoint y: 171, distance: 170.6
click at [146, 9] on img at bounding box center [147, 11] width 7 height 11
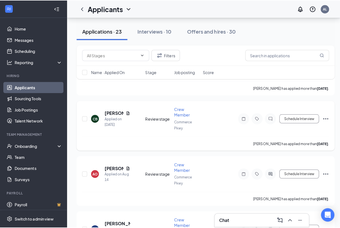
scroll to position [542, 0]
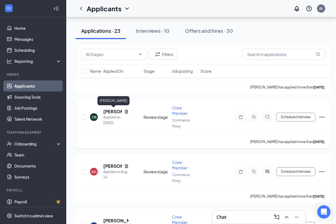
click at [112, 111] on h5 "[PERSON_NAME]" at bounding box center [112, 112] width 19 height 6
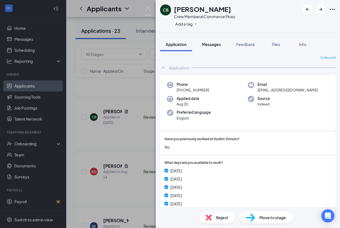
click at [210, 42] on span "Messages" at bounding box center [211, 44] width 19 height 5
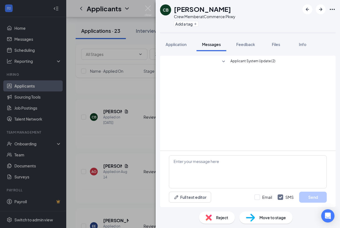
click at [176, 46] on span "Application" at bounding box center [175, 44] width 21 height 5
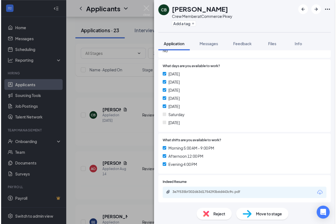
scroll to position [110, 0]
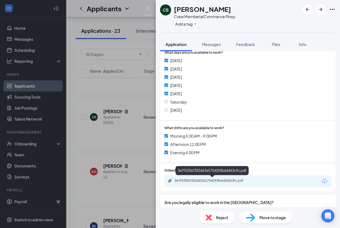
click at [207, 180] on div "3e7f535bf302d63d1754293b6d443c9c.pdf" at bounding box center [212, 181] width 77 height 4
click at [148, 8] on img at bounding box center [147, 11] width 7 height 11
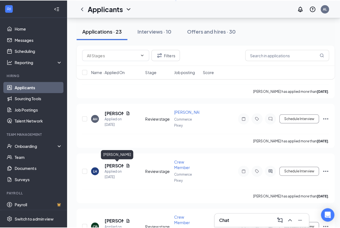
scroll to position [432, 0]
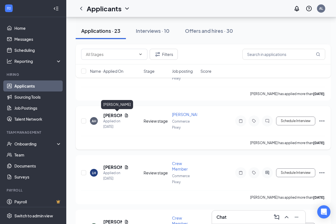
click at [107, 114] on h5 "[PERSON_NAME]" at bounding box center [112, 116] width 19 height 6
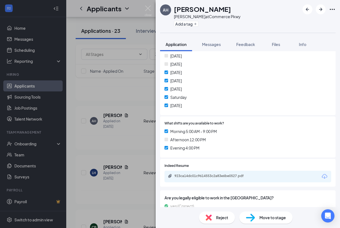
scroll to position [138, 0]
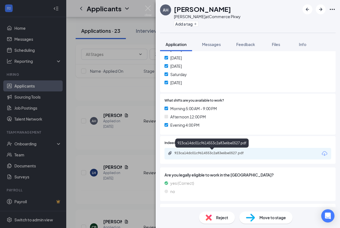
click at [212, 153] on div "923ca14dc01c9614553c2a83e6be0527.pdf" at bounding box center [212, 153] width 77 height 4
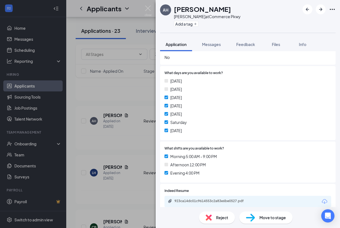
scroll to position [83, 0]
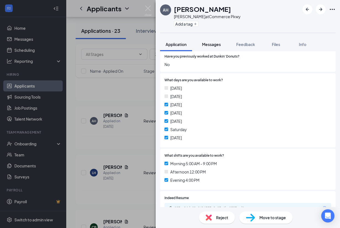
click at [218, 44] on span "Messages" at bounding box center [211, 44] width 19 height 5
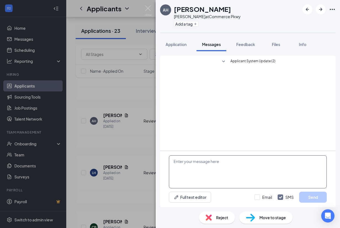
click at [176, 160] on textarea at bounding box center [248, 172] width 158 height 33
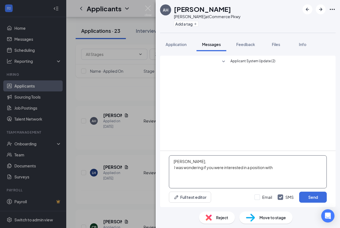
click at [223, 168] on textarea "[PERSON_NAME], I was wondering if you were interested in a position with" at bounding box center [248, 172] width 158 height 33
click at [286, 169] on textarea "[PERSON_NAME], I was wondering if you were still interested in a position with" at bounding box center [248, 172] width 158 height 33
click at [292, 170] on textarea "[PERSON_NAME], I was wondering if you were still interested in a position with …" at bounding box center [248, 172] width 158 height 33
type textarea "[PERSON_NAME], I was wondering if you were still interested in a position with …"
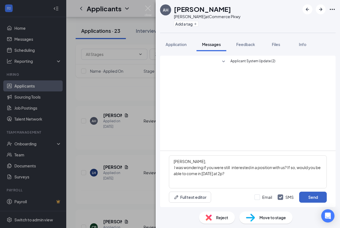
click at [312, 195] on button "Send" at bounding box center [313, 197] width 28 height 11
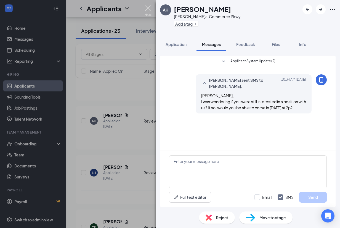
click at [150, 9] on img at bounding box center [147, 11] width 7 height 11
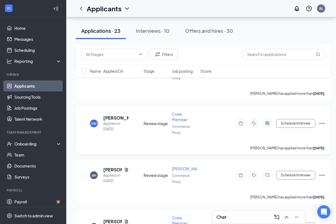
scroll to position [377, 0]
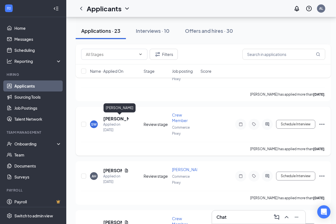
click at [112, 121] on h5 "[PERSON_NAME]" at bounding box center [115, 119] width 25 height 6
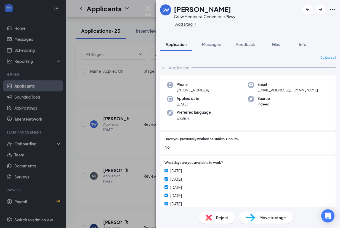
click at [216, 220] on span "Reject" at bounding box center [222, 218] width 12 height 6
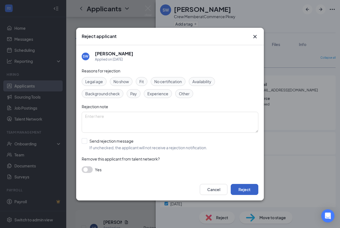
click at [247, 188] on button "Reject" at bounding box center [245, 189] width 28 height 11
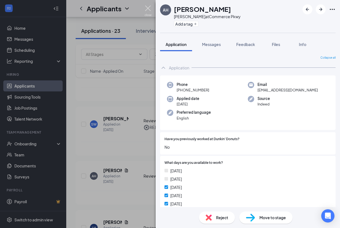
click at [147, 6] on img at bounding box center [147, 11] width 7 height 11
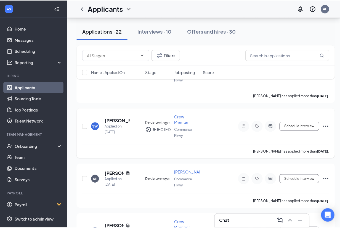
scroll to position [349, 0]
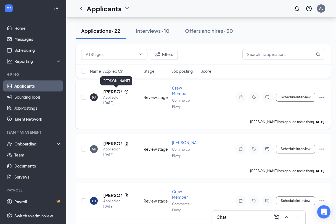
click at [109, 91] on h5 "[PERSON_NAME]" at bounding box center [112, 92] width 19 height 6
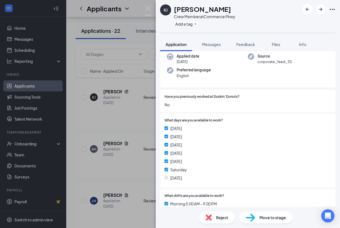
scroll to position [45, 0]
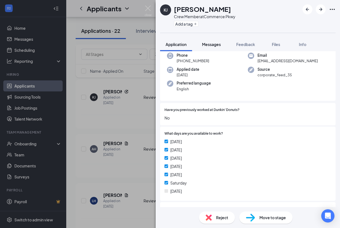
click at [209, 44] on span "Messages" at bounding box center [211, 44] width 19 height 5
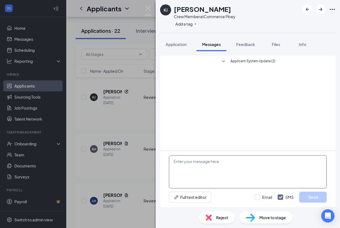
drag, startPoint x: 185, startPoint y: 167, endPoint x: 186, endPoint y: 162, distance: 5.7
click at [185, 165] on textarea at bounding box center [248, 172] width 158 height 33
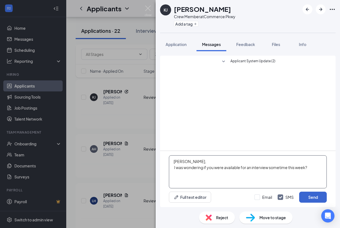
type textarea "[PERSON_NAME], I was wondering if you were available for an interview sometime …"
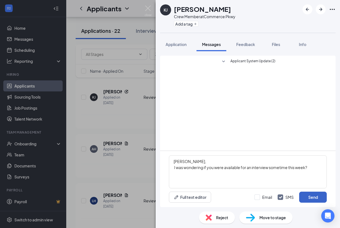
click at [303, 194] on button "Send" at bounding box center [313, 197] width 28 height 11
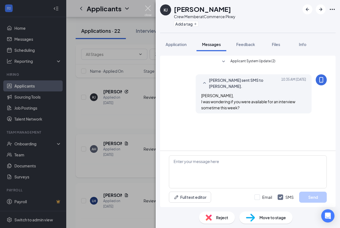
drag, startPoint x: 148, startPoint y: 9, endPoint x: 198, endPoint y: 176, distance: 174.7
click at [148, 9] on img at bounding box center [147, 11] width 7 height 11
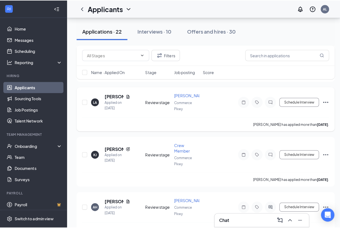
scroll to position [266, 0]
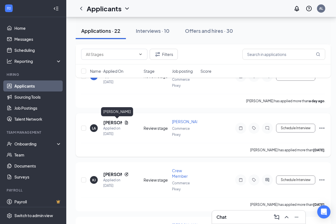
click at [110, 121] on h5 "[PERSON_NAME]" at bounding box center [112, 123] width 19 height 6
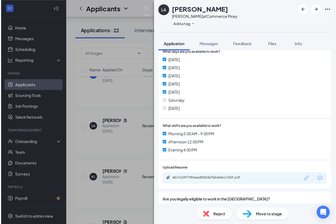
scroll to position [138, 0]
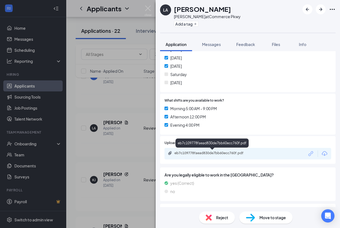
click at [202, 154] on div "eb7c109778faead830de7bb60ecc760f.pdf" at bounding box center [212, 153] width 77 height 4
click at [151, 9] on div "LA [PERSON_NAME] at Commerce Pkwy Add a tag Application Messages Feedback Files…" at bounding box center [170, 114] width 340 height 228
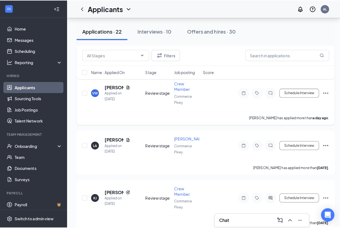
scroll to position [239, 0]
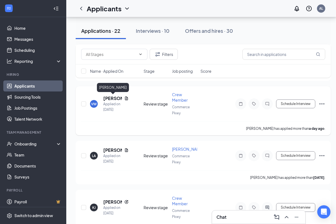
click at [115, 99] on h5 "[PERSON_NAME]" at bounding box center [112, 98] width 19 height 6
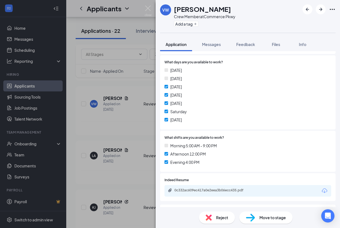
scroll to position [110, 0]
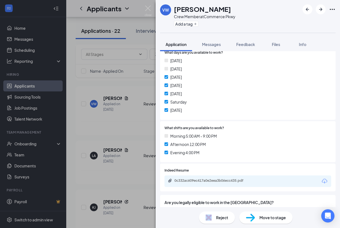
click at [214, 221] on div "Reject" at bounding box center [217, 218] width 36 height 12
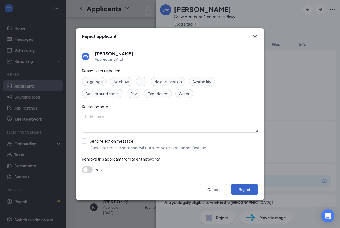
drag, startPoint x: 214, startPoint y: 221, endPoint x: 252, endPoint y: 190, distance: 49.2
click at [252, 190] on button "Reject" at bounding box center [245, 189] width 28 height 11
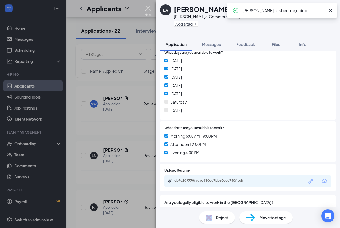
click at [146, 7] on img at bounding box center [147, 11] width 7 height 11
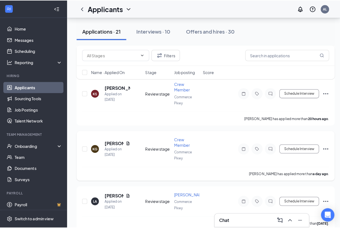
scroll to position [129, 0]
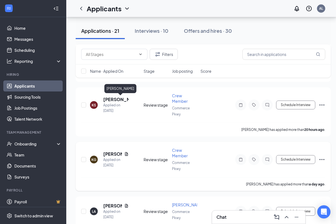
click at [113, 99] on h5 "[PERSON_NAME]" at bounding box center [115, 100] width 25 height 6
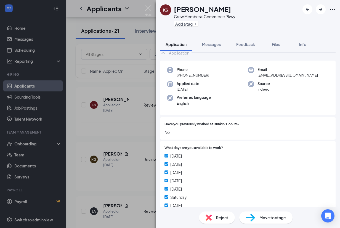
scroll to position [2, 0]
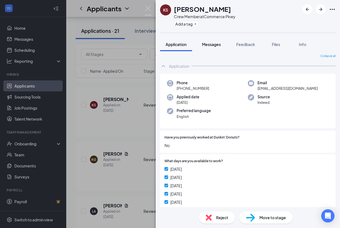
click at [215, 45] on span "Messages" at bounding box center [211, 44] width 19 height 5
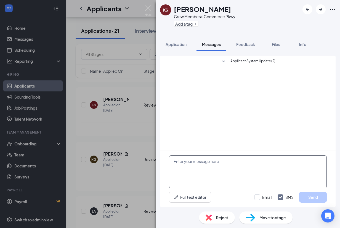
click at [189, 167] on textarea at bounding box center [248, 172] width 158 height 33
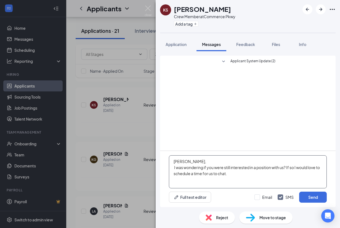
drag, startPoint x: 173, startPoint y: 169, endPoint x: 233, endPoint y: 174, distance: 60.0
click at [233, 174] on textarea "[PERSON_NAME], I was wondering if you were still interested in a position with …" at bounding box center [248, 172] width 158 height 33
type textarea "[PERSON_NAME], I was wondering if you were still interested in a position with …"
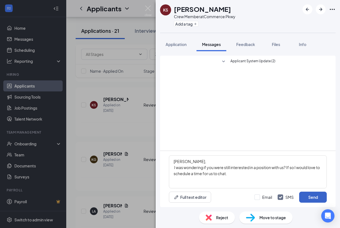
click at [309, 197] on button "Send" at bounding box center [313, 197] width 28 height 11
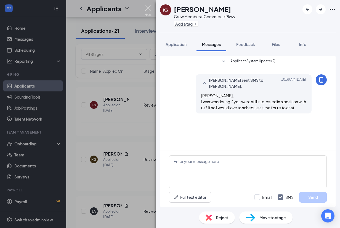
drag, startPoint x: 146, startPoint y: 10, endPoint x: 146, endPoint y: 16, distance: 6.1
click at [146, 10] on img at bounding box center [147, 11] width 7 height 11
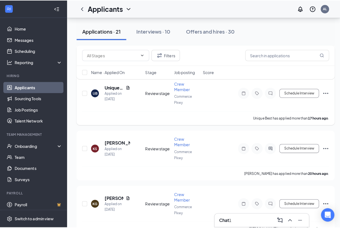
scroll to position [73, 0]
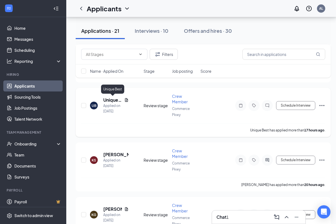
click at [113, 99] on h5 "Unique Best" at bounding box center [112, 100] width 19 height 6
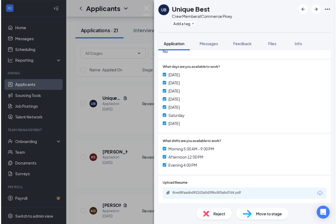
scroll to position [138, 0]
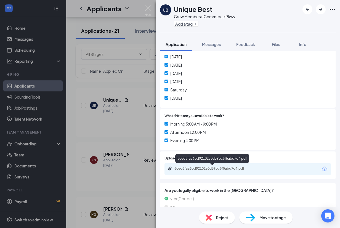
click at [204, 168] on div "8ced8faa6bd92102a0d39bc8f5abd7d4.pdf" at bounding box center [212, 169] width 77 height 4
click at [150, 10] on img at bounding box center [147, 11] width 7 height 11
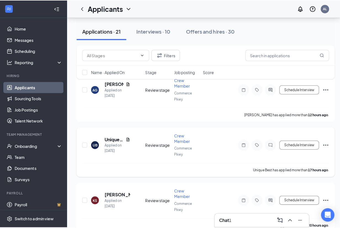
scroll to position [18, 0]
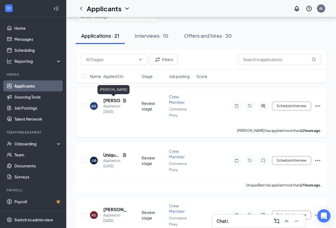
click at [114, 101] on h5 "[PERSON_NAME]" at bounding box center [111, 101] width 17 height 6
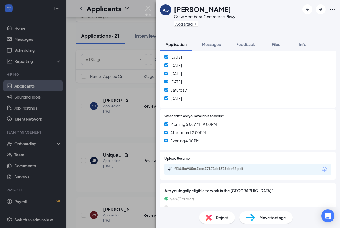
scroll to position [138, 0]
click at [208, 168] on div "ff164ba985e63cba37107ab1375dcc92.pdf" at bounding box center [212, 169] width 77 height 4
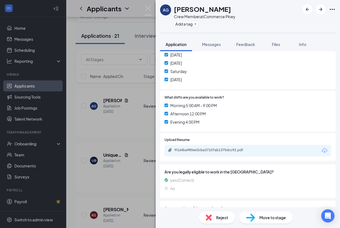
scroll to position [165, 0]
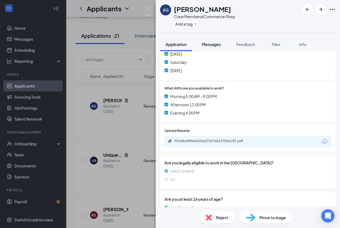
click at [212, 43] on span "Messages" at bounding box center [211, 44] width 19 height 5
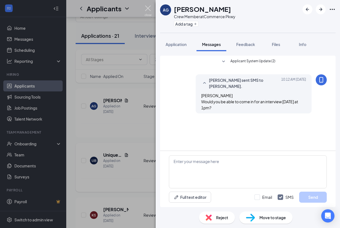
drag, startPoint x: 150, startPoint y: 10, endPoint x: 129, endPoint y: 168, distance: 159.9
click at [150, 10] on img at bounding box center [147, 11] width 7 height 11
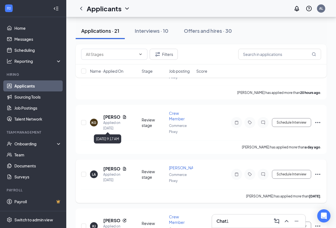
scroll to position [221, 0]
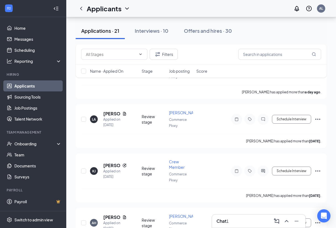
click at [228, 220] on div "1" at bounding box center [227, 221] width 2 height 6
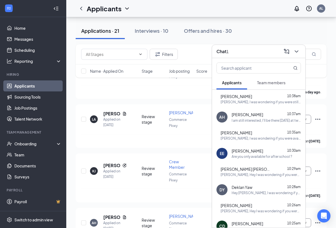
click at [242, 114] on span "[PERSON_NAME]" at bounding box center [246, 115] width 31 height 6
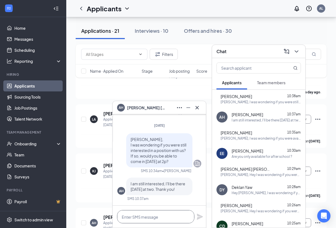
click at [161, 215] on textarea at bounding box center [155, 216] width 77 height 13
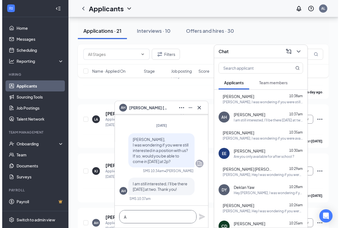
scroll to position [0, 0]
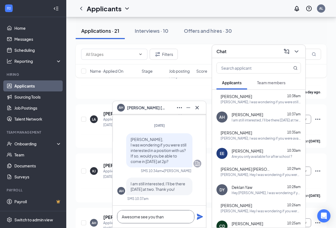
type textarea "Awesome see you than"
click at [198, 219] on icon "Plane" at bounding box center [200, 217] width 6 height 6
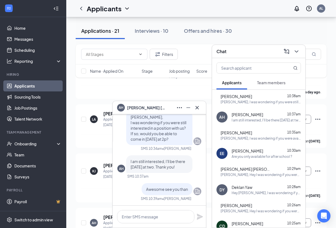
click at [142, 109] on span "Alexis Hisaw" at bounding box center [146, 108] width 39 height 6
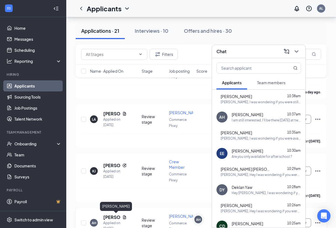
click at [112, 216] on h5 "[PERSON_NAME]" at bounding box center [111, 218] width 17 height 6
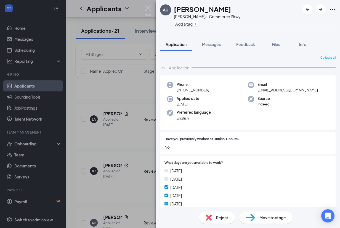
click at [252, 215] on img at bounding box center [250, 218] width 9 height 8
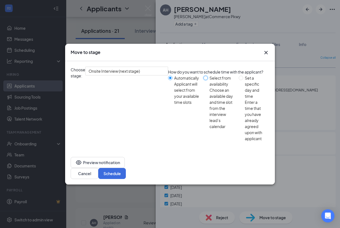
click at [203, 80] on input "Select from availability Choose an available day and time slot from the intervi…" at bounding box center [205, 78] width 4 height 4
radio input "true"
radio input "false"
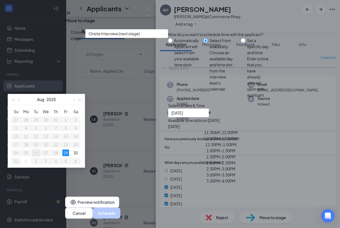
click at [81, 165] on table "Su Mo Tu We Th Fr Sa 27 28 29 30 31 1 2 3 4 5 6 7 8 9 10 11 12 13 14 15 16 17 1…" at bounding box center [45, 137] width 69 height 58
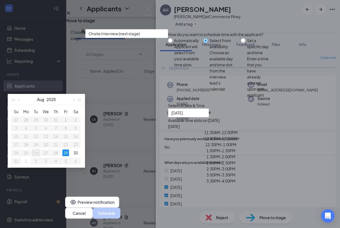
click at [81, 165] on table "Su Mo Tu We Th Fr Sa 27 28 29 30 31 1 2 3 4 5 6 7 8 9 10 11 12 13 14 15 16 17 1…" at bounding box center [45, 137] width 69 height 58
type input "Aug 29, 2025"
click at [70, 14] on icon "Cross" at bounding box center [68, 12] width 3 height 3
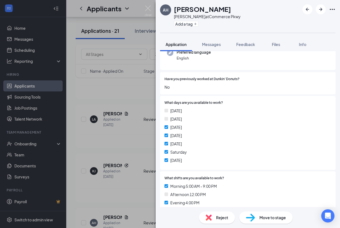
scroll to position [0, 0]
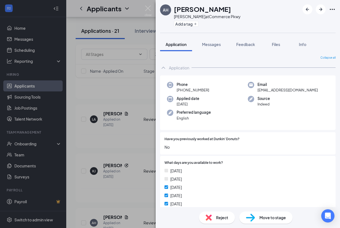
click at [330, 11] on icon "Ellipses" at bounding box center [332, 9] width 7 height 7
click at [290, 22] on link "View full application" at bounding box center [290, 19] width 36 height 6
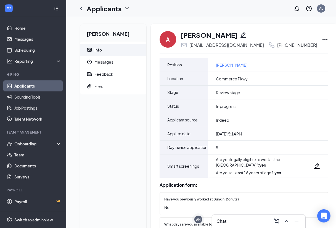
click at [321, 40] on icon "Ellipses" at bounding box center [324, 39] width 7 height 7
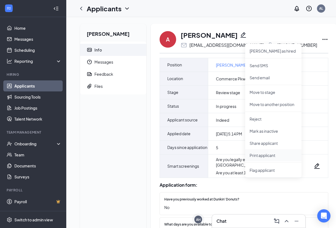
click at [257, 156] on p "Print applicant" at bounding box center [272, 156] width 47 height 6
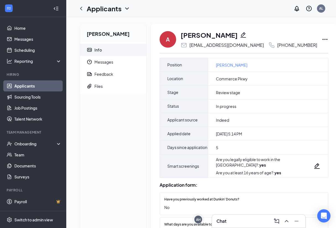
click at [223, 225] on div "Chat" at bounding box center [258, 221] width 84 height 9
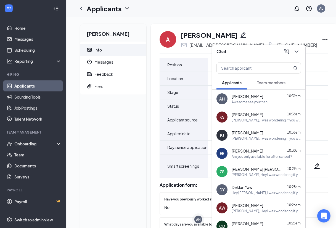
click at [242, 103] on div "Awesome see you than" at bounding box center [249, 102] width 36 height 5
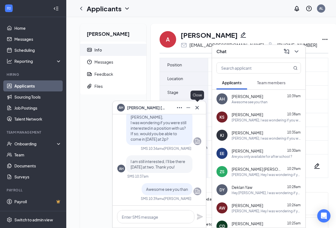
click at [198, 109] on icon "Cross" at bounding box center [197, 108] width 7 height 7
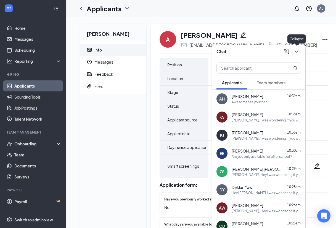
click at [297, 51] on icon "ChevronDown" at bounding box center [296, 51] width 7 height 7
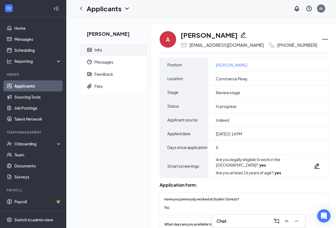
click at [235, 218] on div "Chat" at bounding box center [258, 221] width 84 height 9
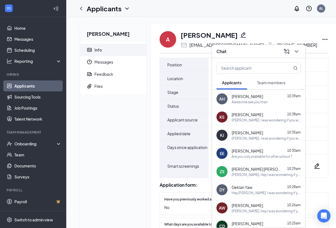
click at [231, 99] on div "AH [PERSON_NAME] 10:39am Awesome see you than" at bounding box center [258, 99] width 93 height 18
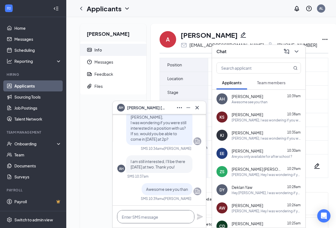
click at [146, 220] on textarea at bounding box center [155, 216] width 77 height 13
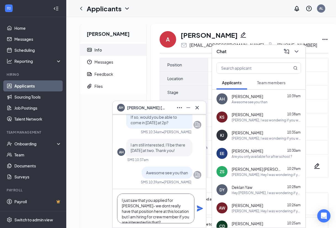
type textarea "I just saw that you applied for [PERSON_NAME]- we dont really have that positio…"
click at [202, 210] on icon "Plane" at bounding box center [199, 208] width 7 height 7
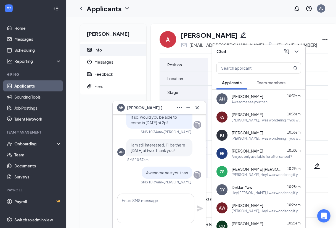
scroll to position [0, 0]
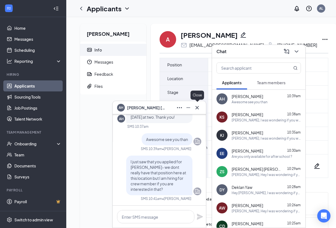
drag, startPoint x: 199, startPoint y: 109, endPoint x: 192, endPoint y: 101, distance: 10.1
click at [198, 108] on icon "Cross" at bounding box center [197, 108] width 7 height 7
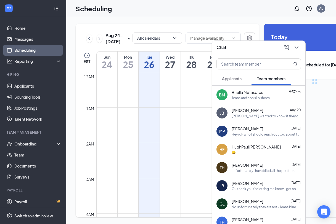
scroll to position [271, 0]
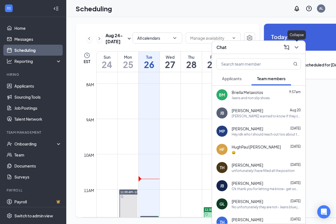
click at [297, 50] on icon "ChevronDown" at bounding box center [296, 47] width 7 height 7
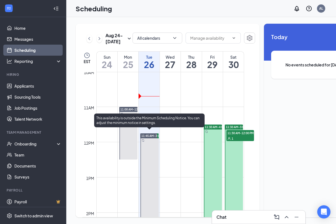
scroll to position [381, 0]
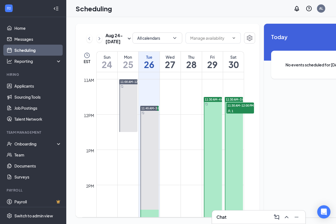
click at [237, 108] on span "11:30 AM-12:00 PM" at bounding box center [240, 106] width 28 height 6
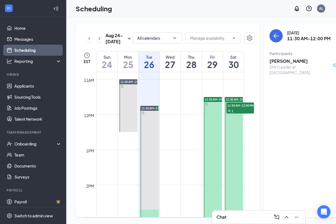
click at [287, 62] on h3 "[PERSON_NAME]" at bounding box center [298, 61] width 58 height 6
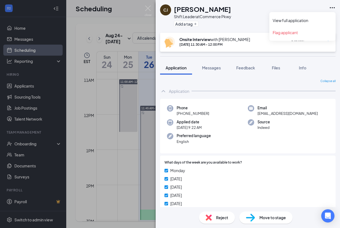
click at [333, 10] on icon "Ellipses" at bounding box center [332, 7] width 7 height 7
click at [295, 21] on link "View full application" at bounding box center [302, 21] width 60 height 6
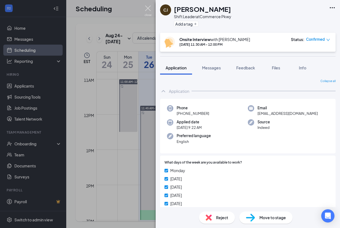
click at [146, 7] on img at bounding box center [147, 11] width 7 height 11
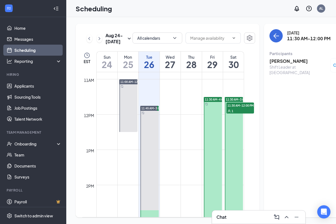
click at [247, 220] on div "Chat" at bounding box center [258, 217] width 84 height 9
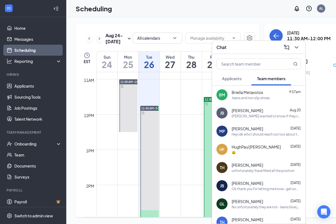
click at [232, 80] on span "Applicants" at bounding box center [232, 78] width 20 height 5
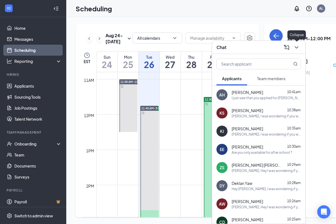
click at [297, 45] on icon "ChevronDown" at bounding box center [296, 47] width 7 height 7
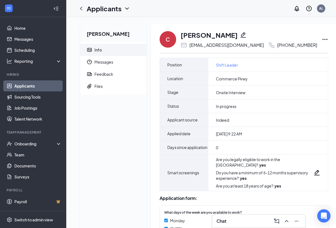
click at [321, 38] on icon "Ellipses" at bounding box center [324, 39] width 7 height 7
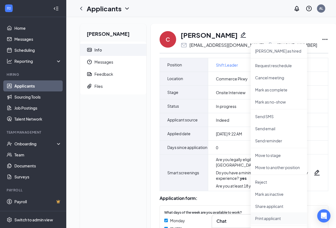
click at [264, 219] on p "Print applicant" at bounding box center [278, 219] width 47 height 6
